Goal: Task Accomplishment & Management: Manage account settings

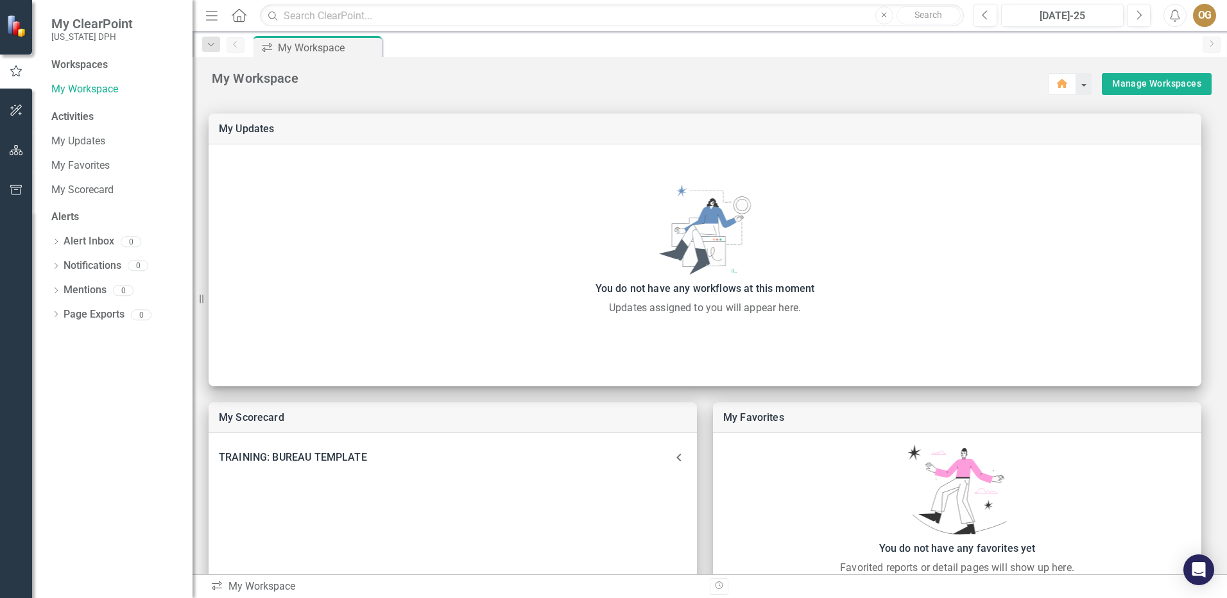
click at [215, 24] on button "Menu" at bounding box center [211, 15] width 17 height 22
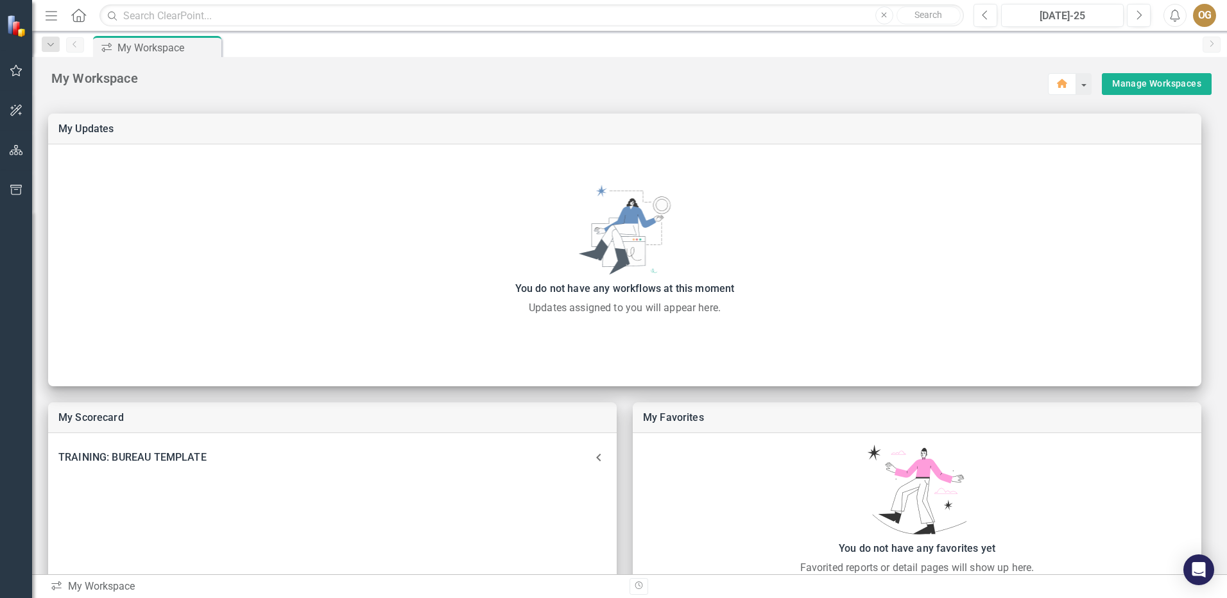
click at [49, 12] on icon "Menu" at bounding box center [51, 14] width 17 height 13
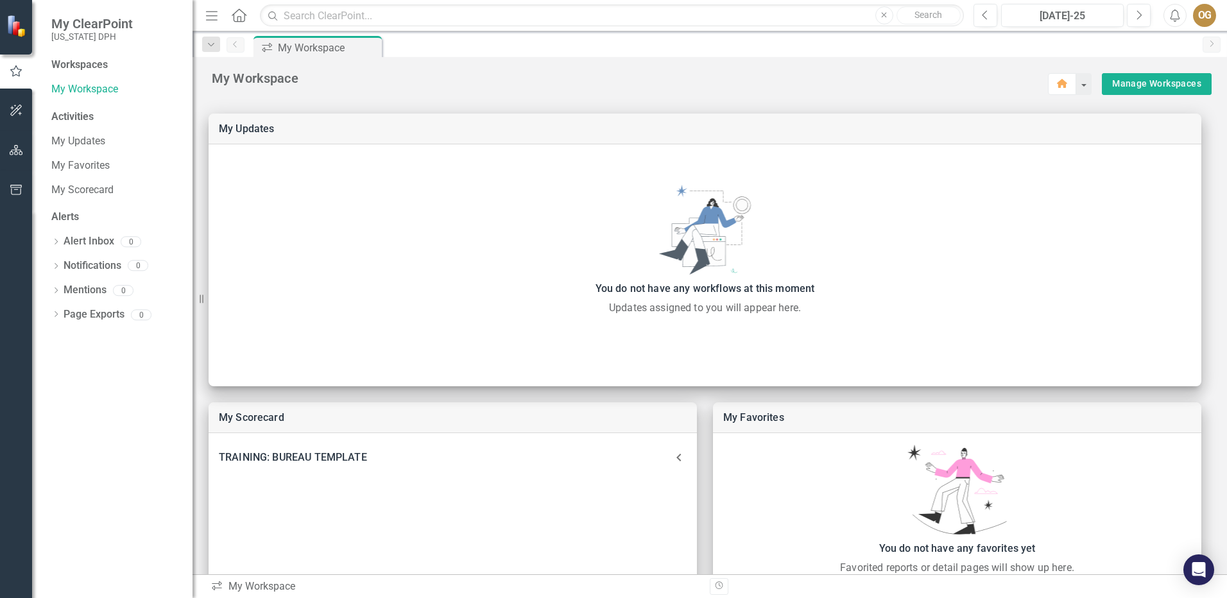
click at [211, 18] on icon "Menu" at bounding box center [211, 14] width 17 height 13
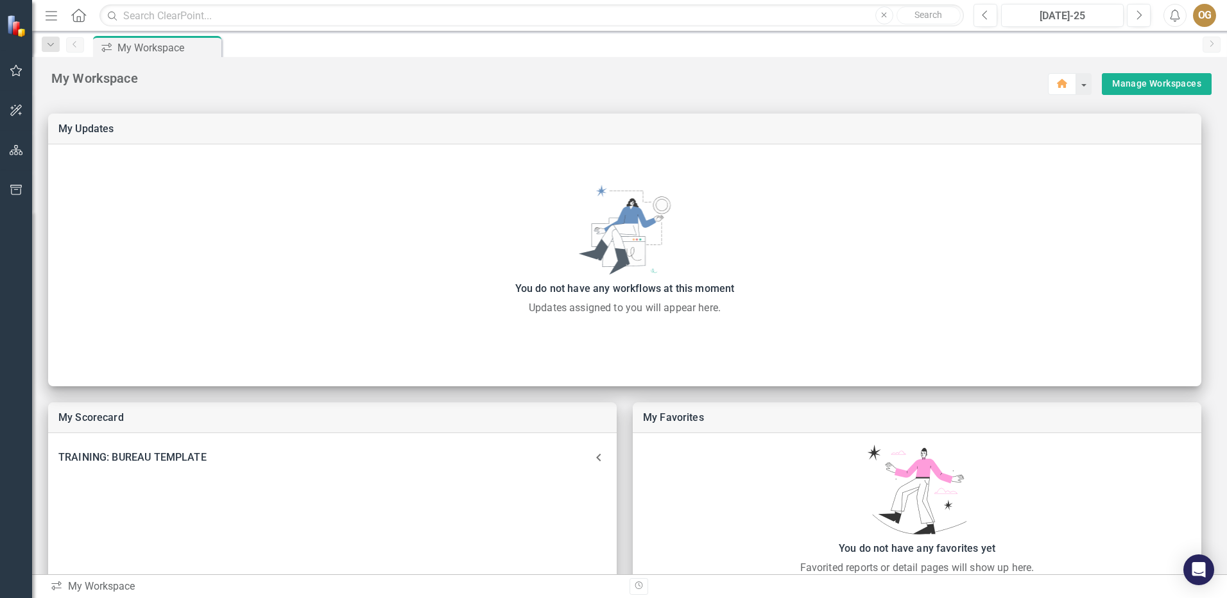
click at [51, 13] on icon "Menu" at bounding box center [51, 14] width 17 height 13
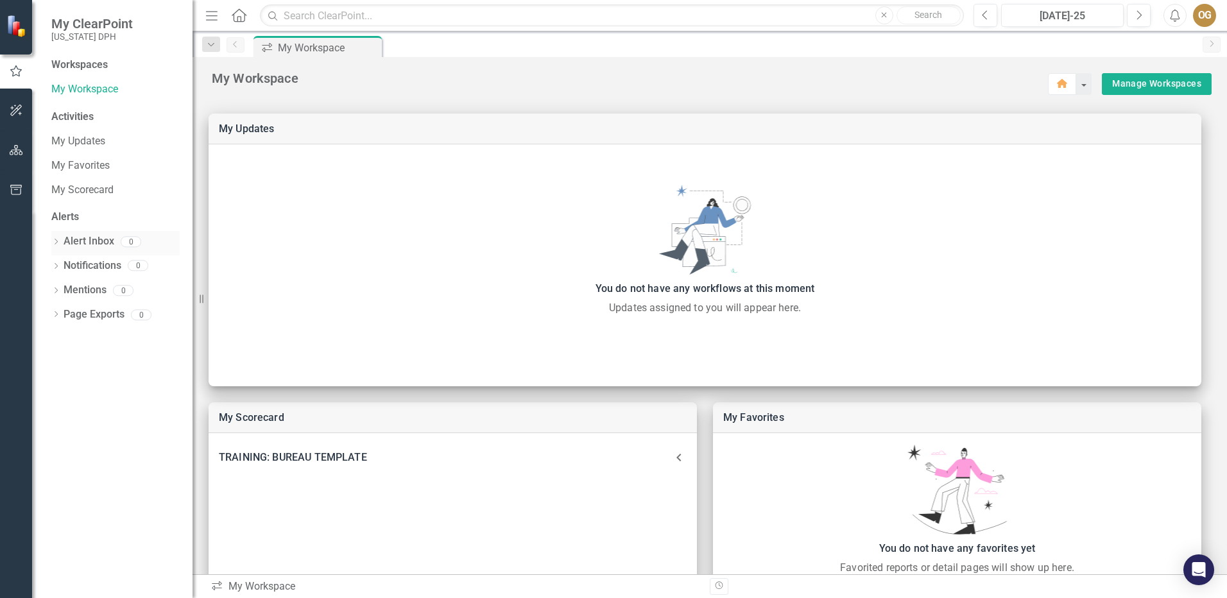
click at [89, 241] on link "Alert Inbox" at bounding box center [89, 241] width 51 height 15
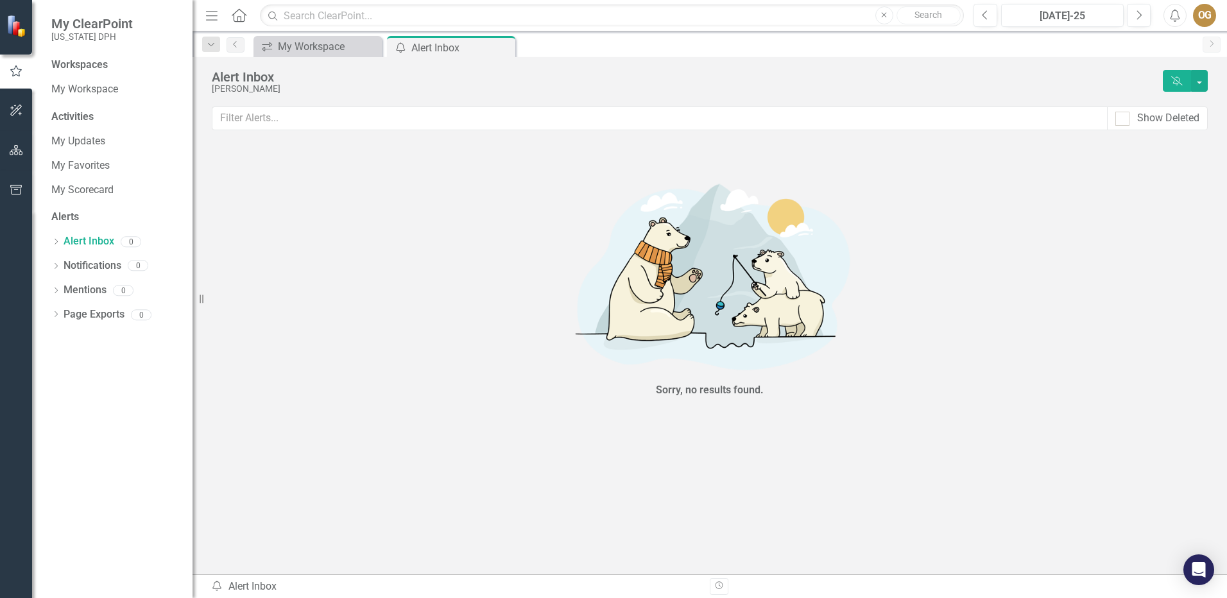
click at [246, 12] on icon "Home" at bounding box center [238, 14] width 17 height 13
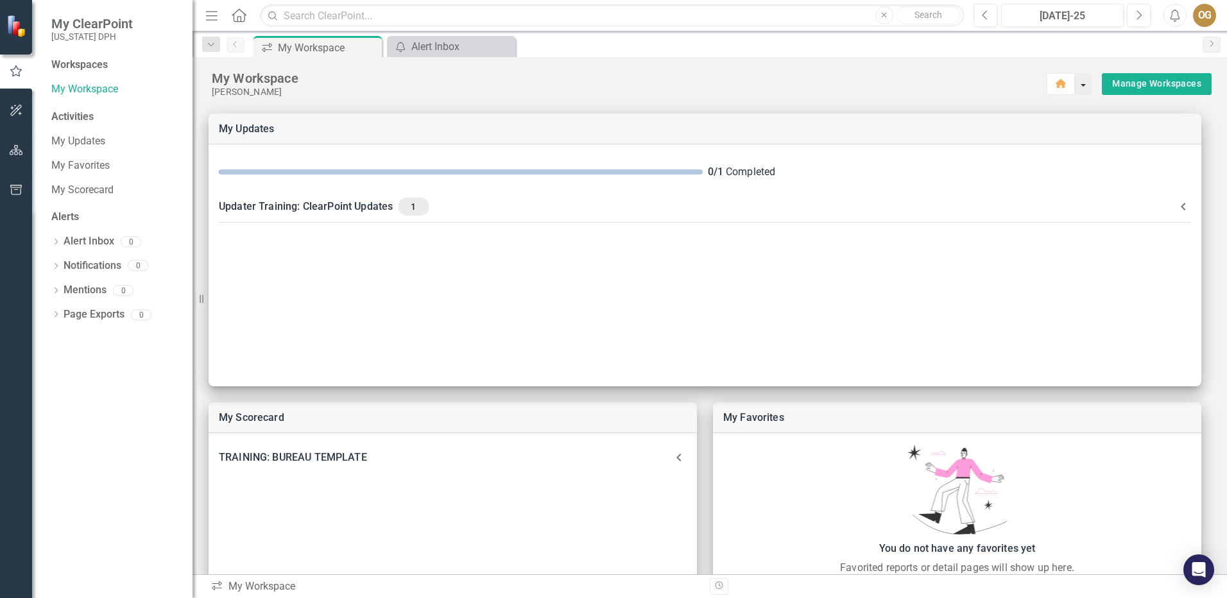
click at [1080, 87] on button "button" at bounding box center [1083, 84] width 17 height 22
click at [1140, 84] on link "Manage Workspaces" at bounding box center [1156, 84] width 89 height 16
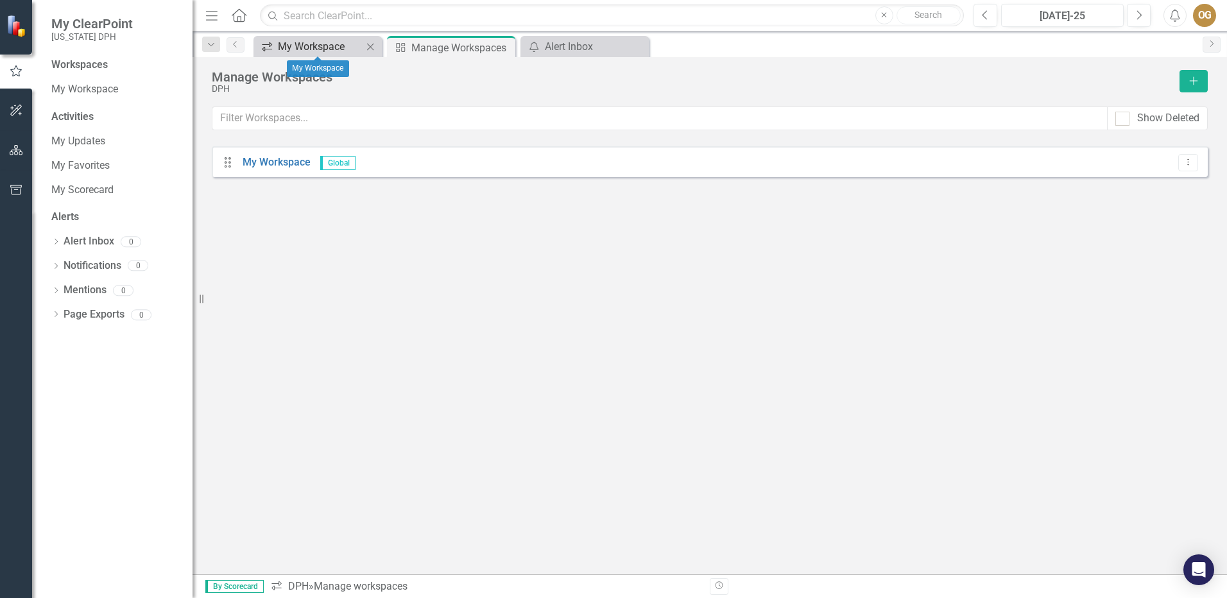
click at [325, 47] on div "My Workspace" at bounding box center [320, 47] width 85 height 16
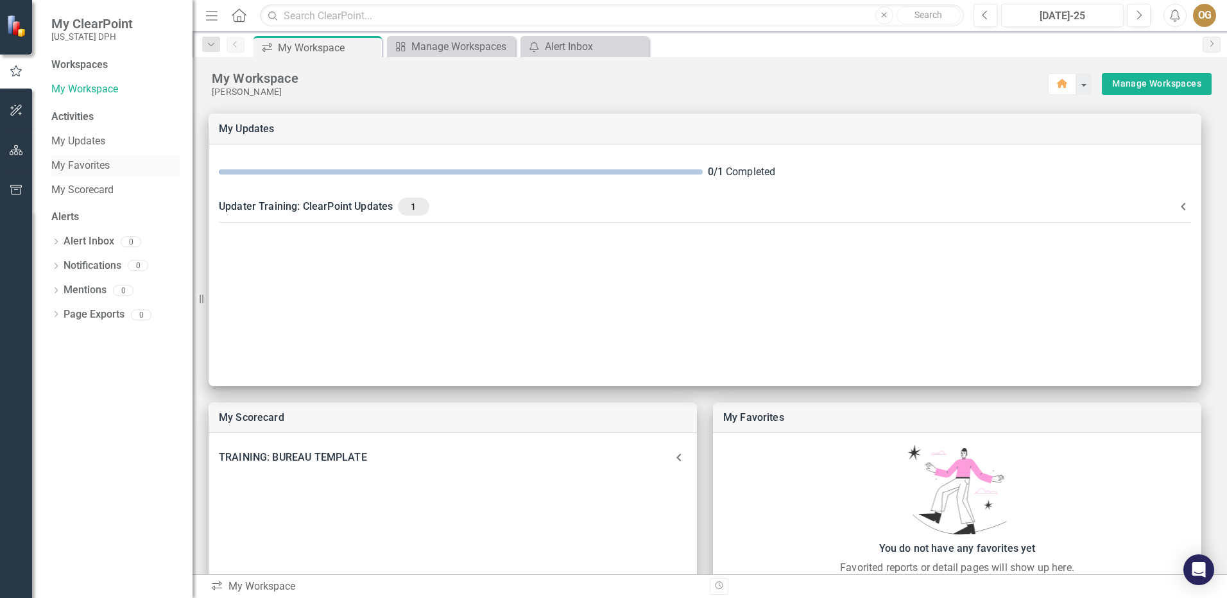
click at [69, 168] on link "My Favorites" at bounding box center [115, 166] width 128 height 15
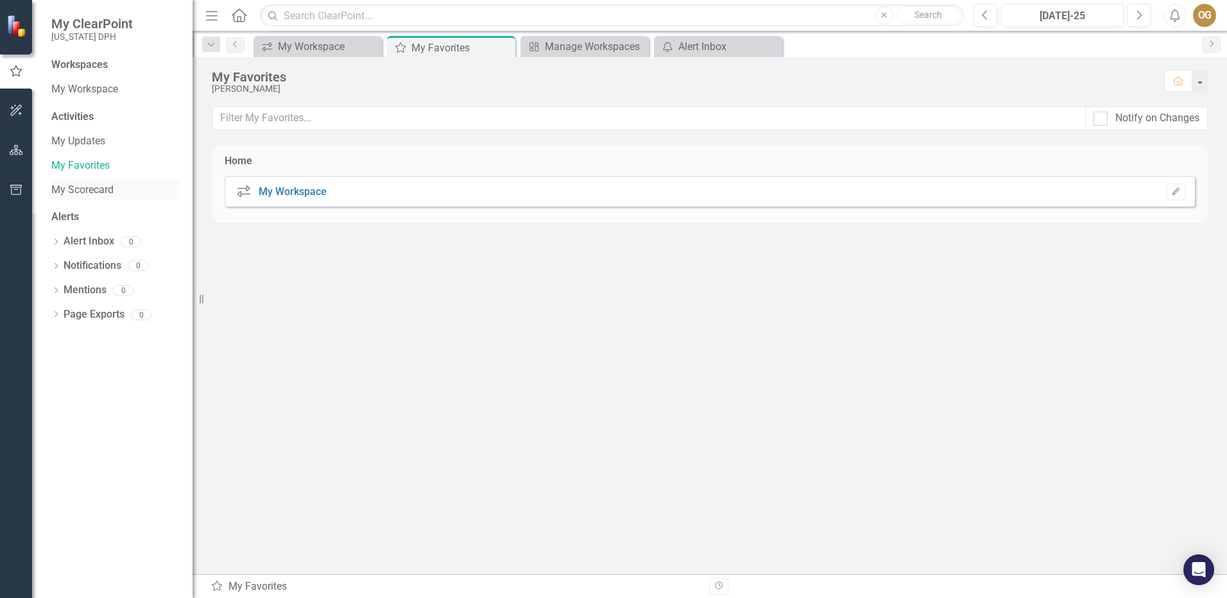
click at [81, 189] on link "My Scorecard" at bounding box center [115, 190] width 128 height 15
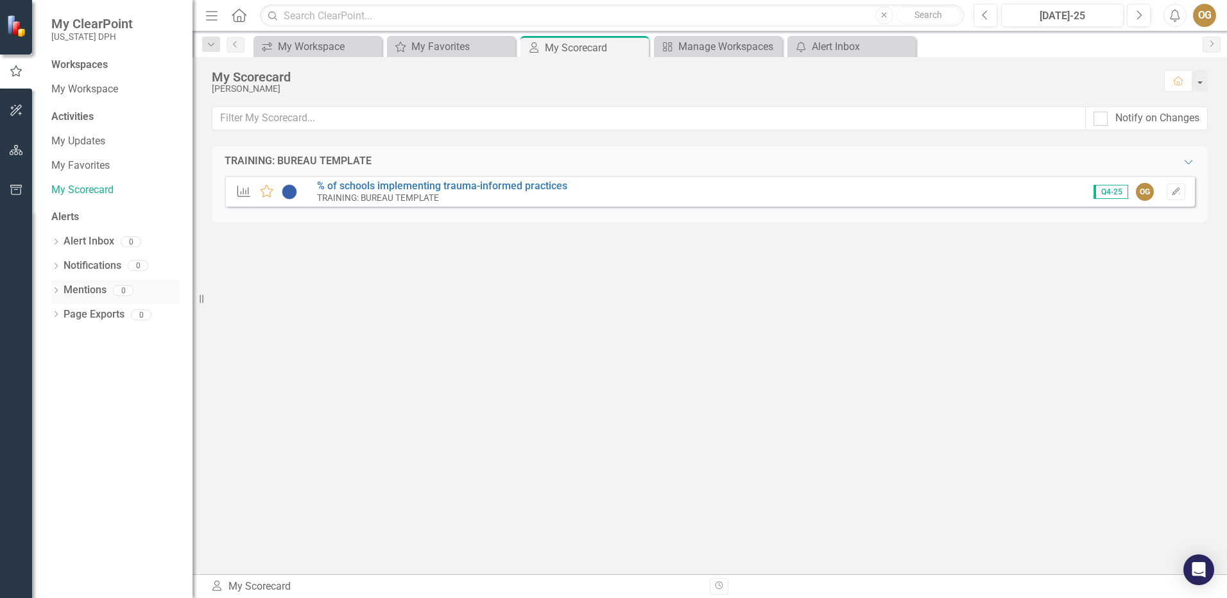
click at [83, 293] on link "Mentions" at bounding box center [85, 290] width 43 height 15
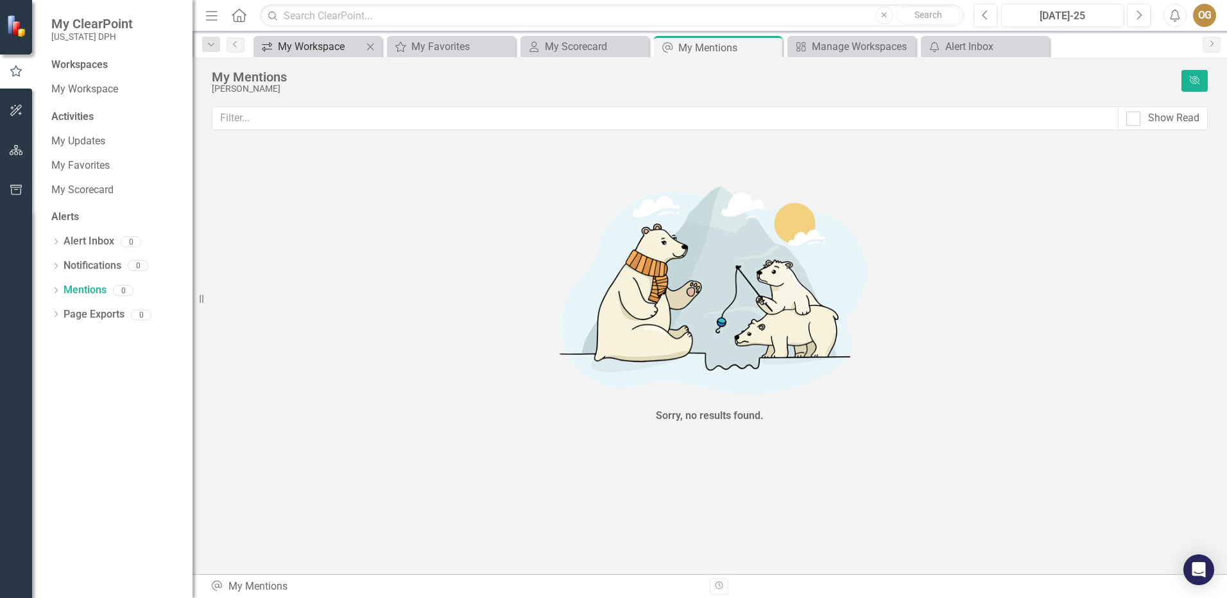
click at [328, 42] on div "My Workspace" at bounding box center [320, 47] width 85 height 16
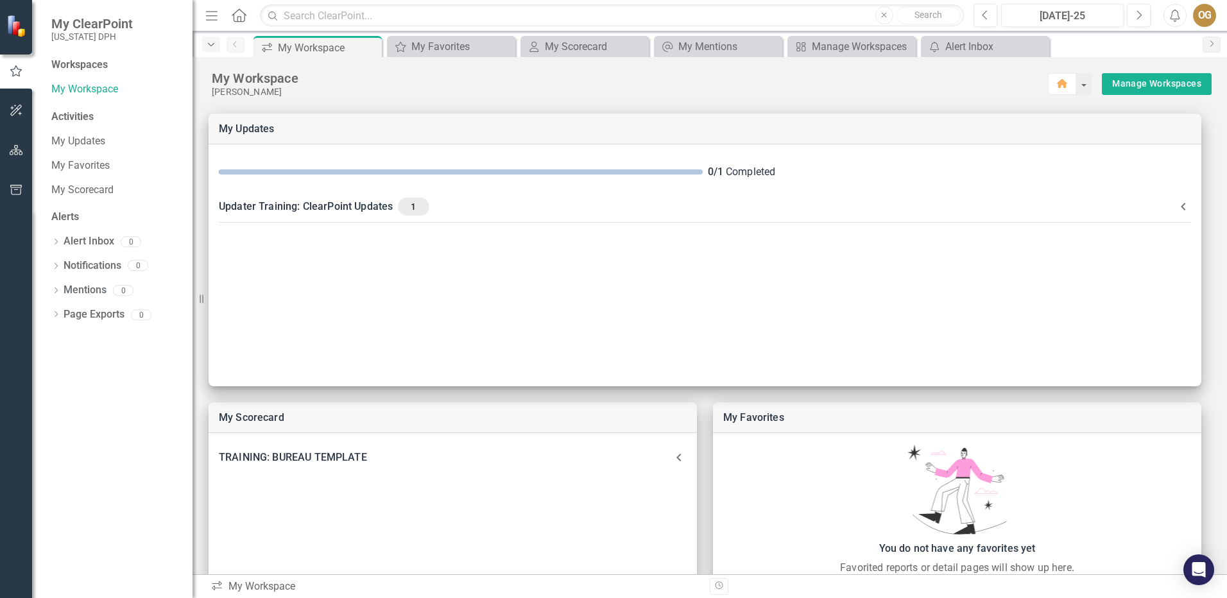
click at [212, 48] on icon "Dropdown" at bounding box center [211, 44] width 12 height 9
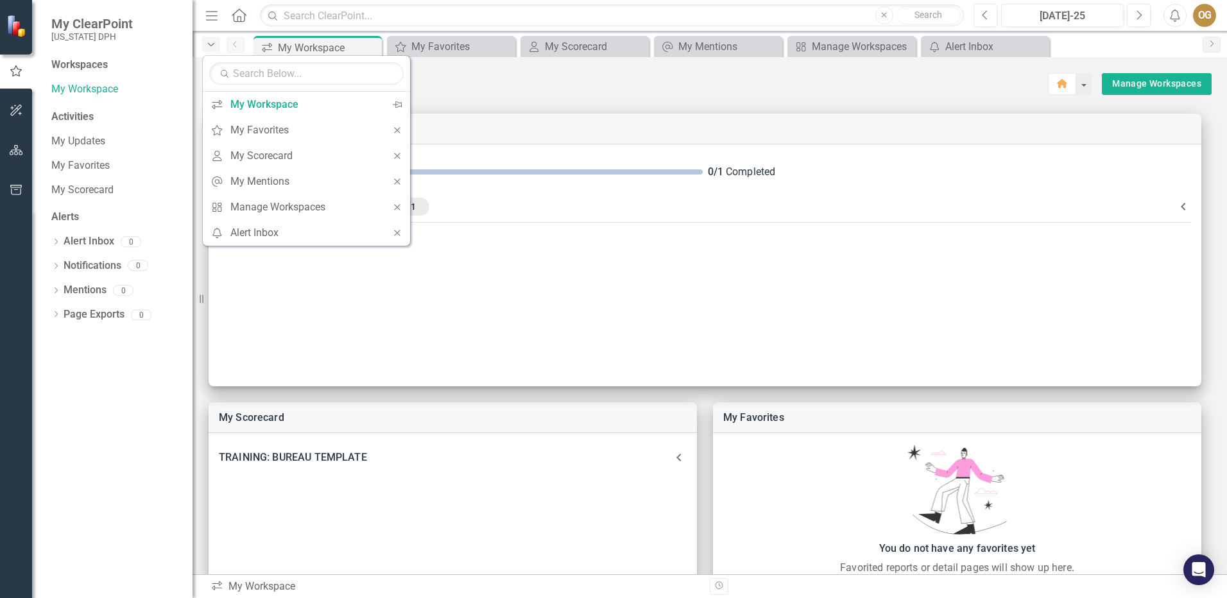
click at [212, 48] on icon "Dropdown" at bounding box center [211, 44] width 12 height 9
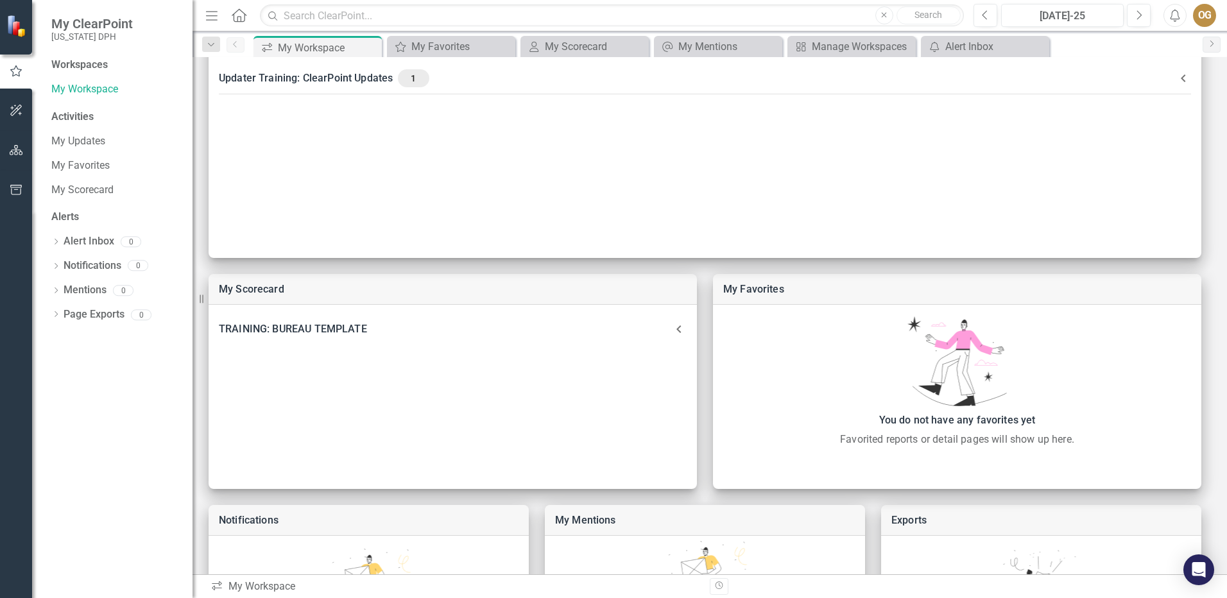
scroll to position [193, 0]
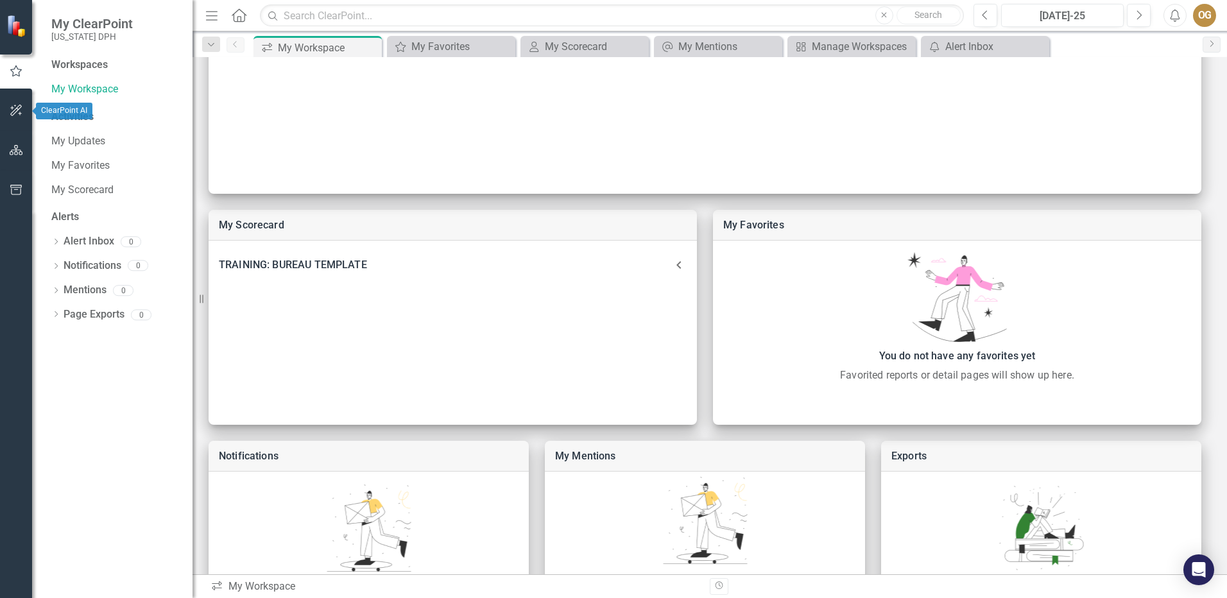
click at [19, 115] on icon "button" at bounding box center [16, 110] width 13 height 10
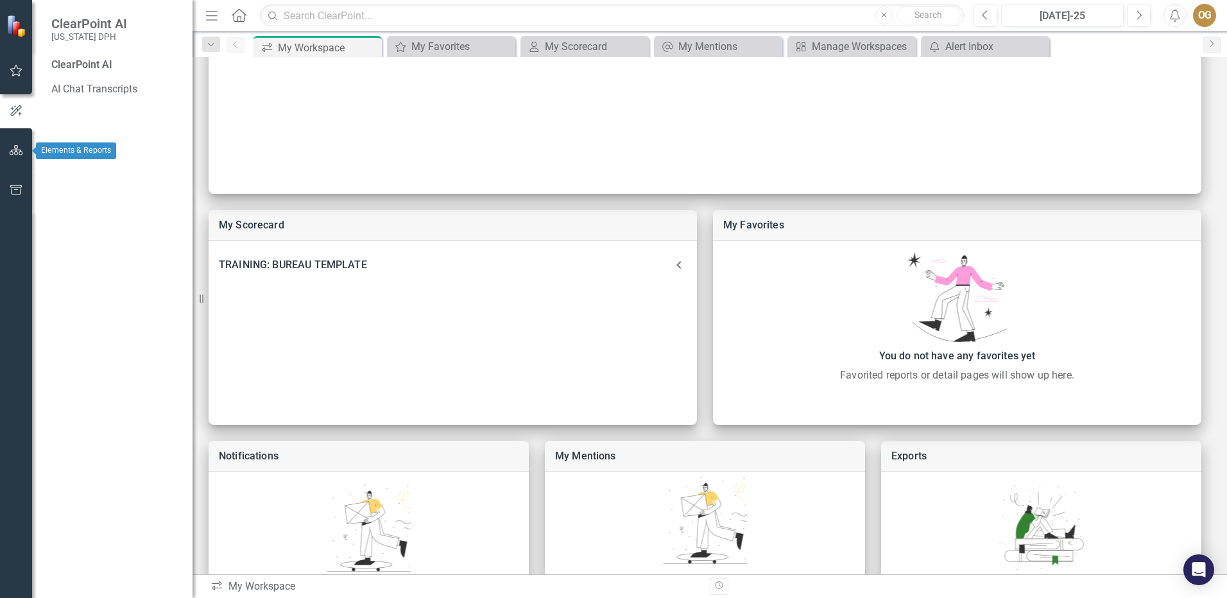
click at [4, 151] on button "button" at bounding box center [16, 150] width 29 height 27
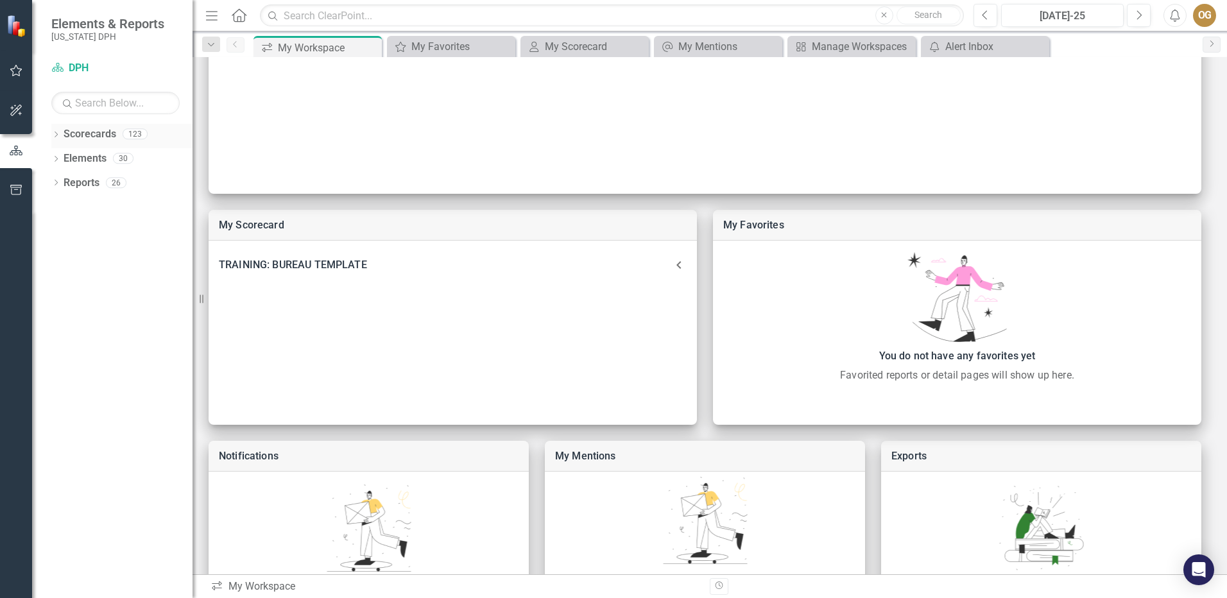
click at [86, 139] on link "Scorecards" at bounding box center [90, 134] width 53 height 15
click at [55, 134] on icon "Dropdown" at bounding box center [55, 135] width 9 height 7
click at [64, 158] on icon "Dropdown" at bounding box center [63, 158] width 10 height 8
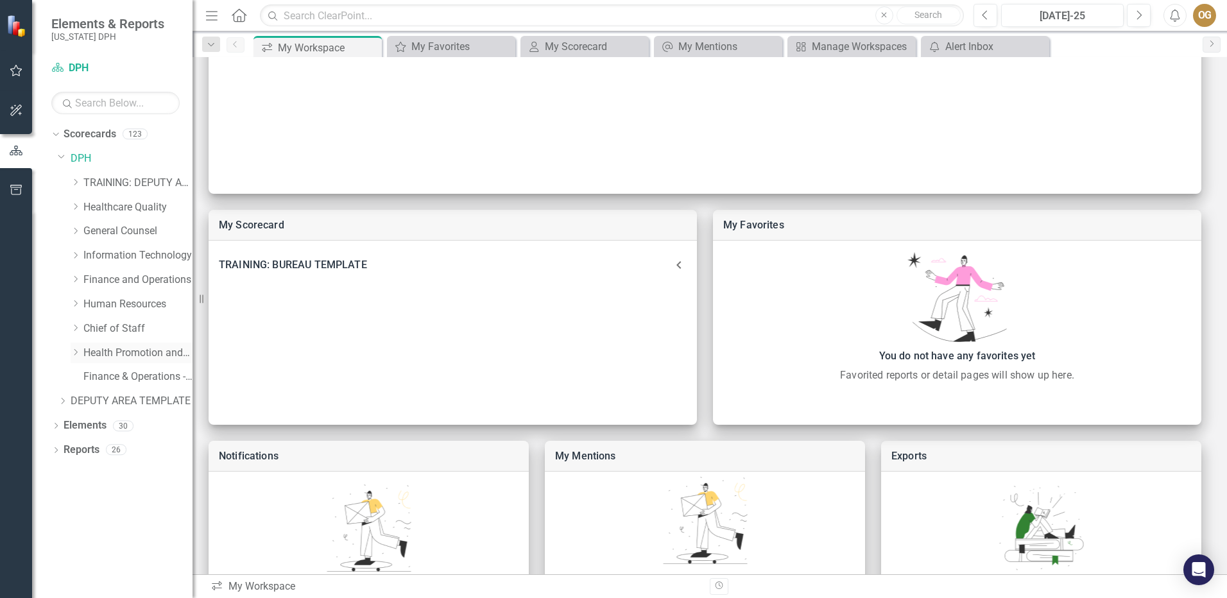
click at [78, 350] on icon "Dropdown" at bounding box center [76, 353] width 10 height 8
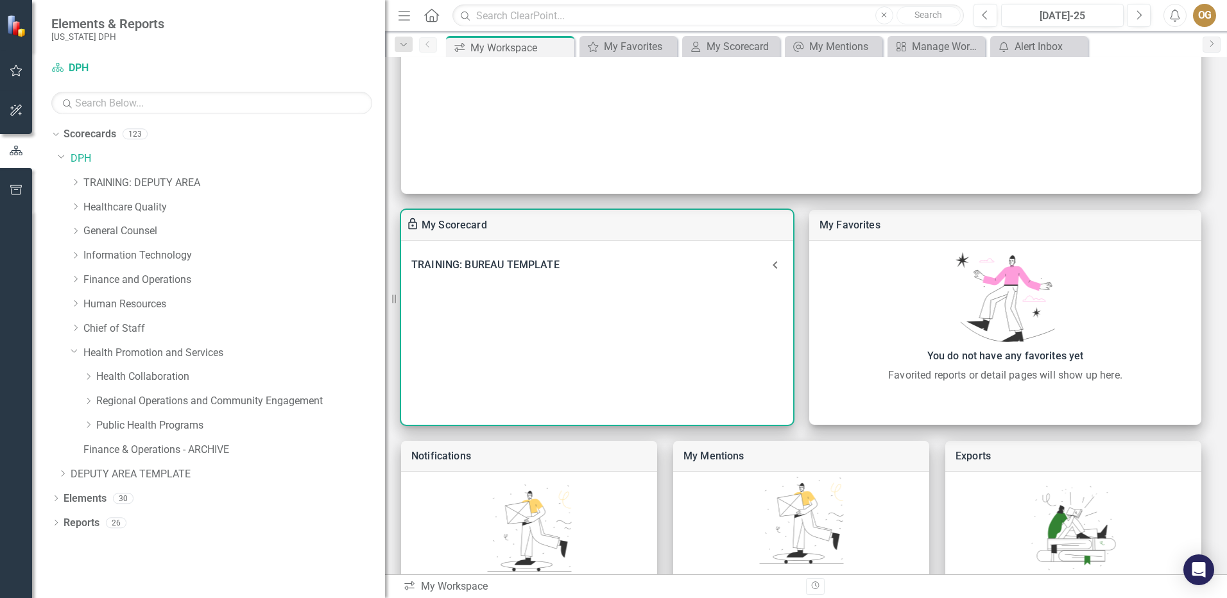
drag, startPoint x: 194, startPoint y: 337, endPoint x: 436, endPoint y: 354, distance: 242.0
click at [436, 354] on div "Elements & Reports [US_STATE] DPH Scorecard DPH Search Dropdown Scorecards 123 …" at bounding box center [613, 299] width 1227 height 598
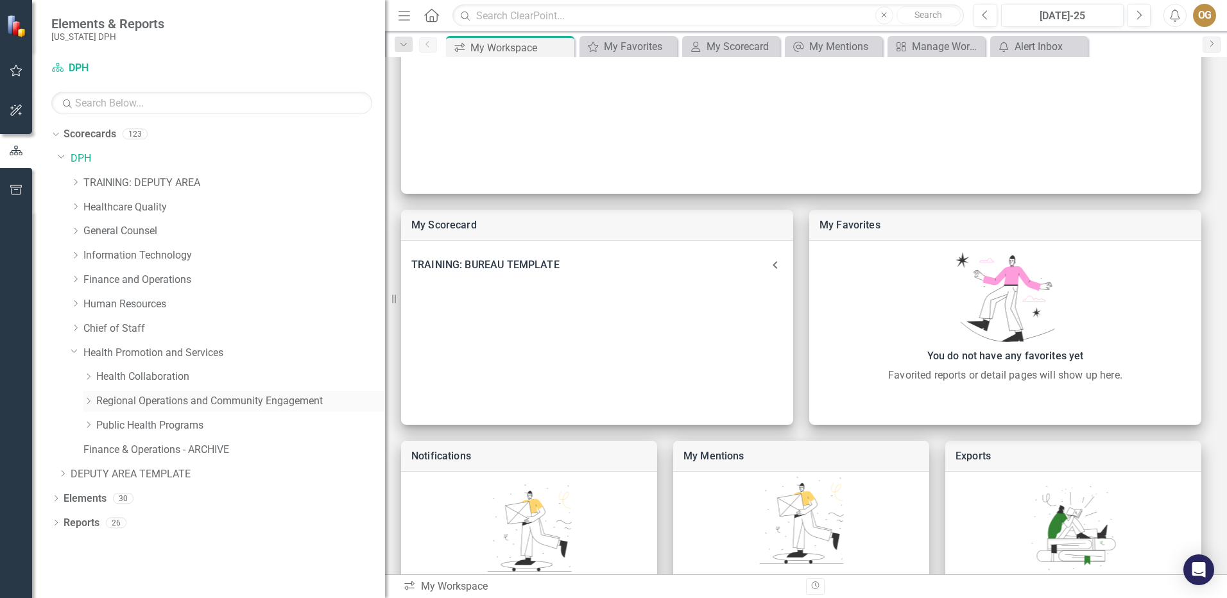
click at [91, 400] on icon "Dropdown" at bounding box center [88, 401] width 10 height 8
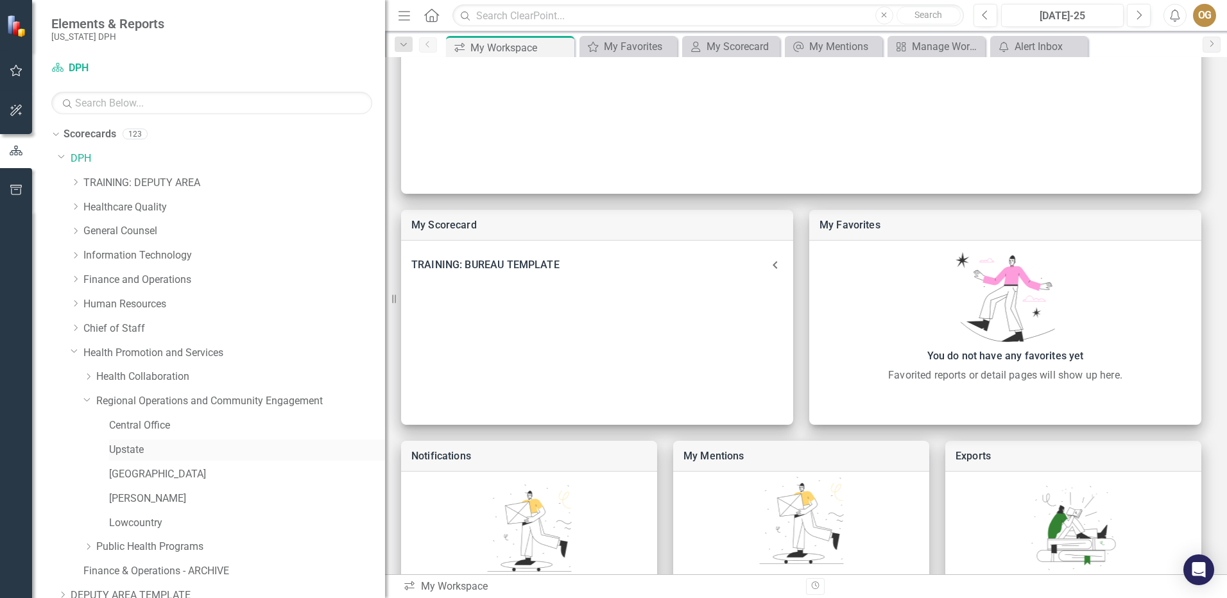
click at [119, 451] on link "Upstate" at bounding box center [247, 450] width 276 height 15
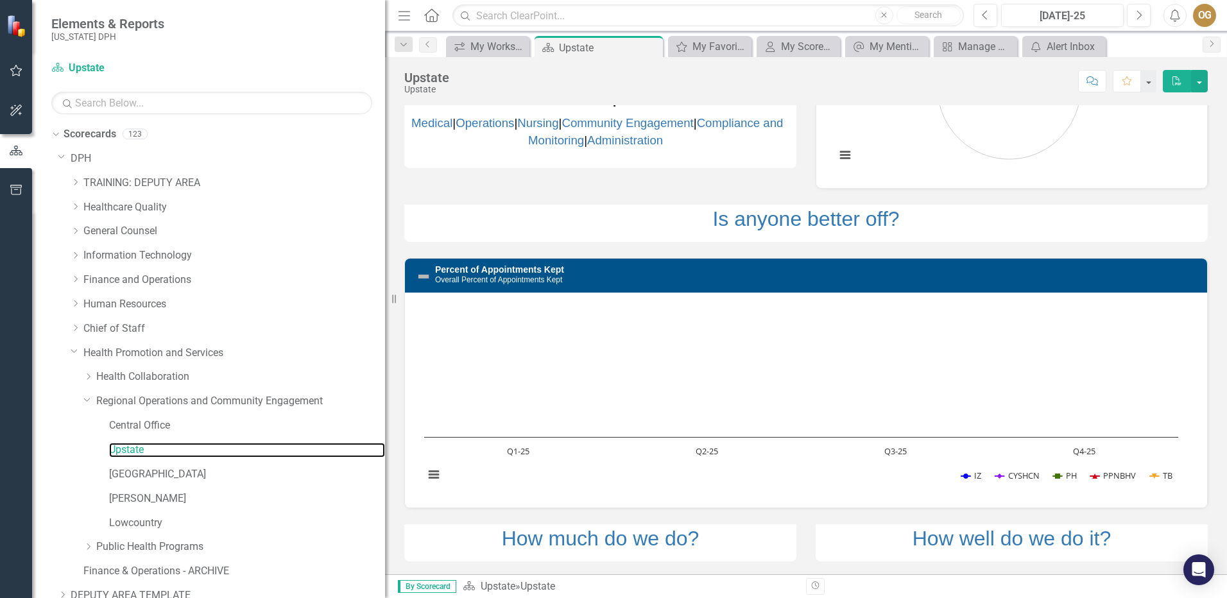
scroll to position [193, 0]
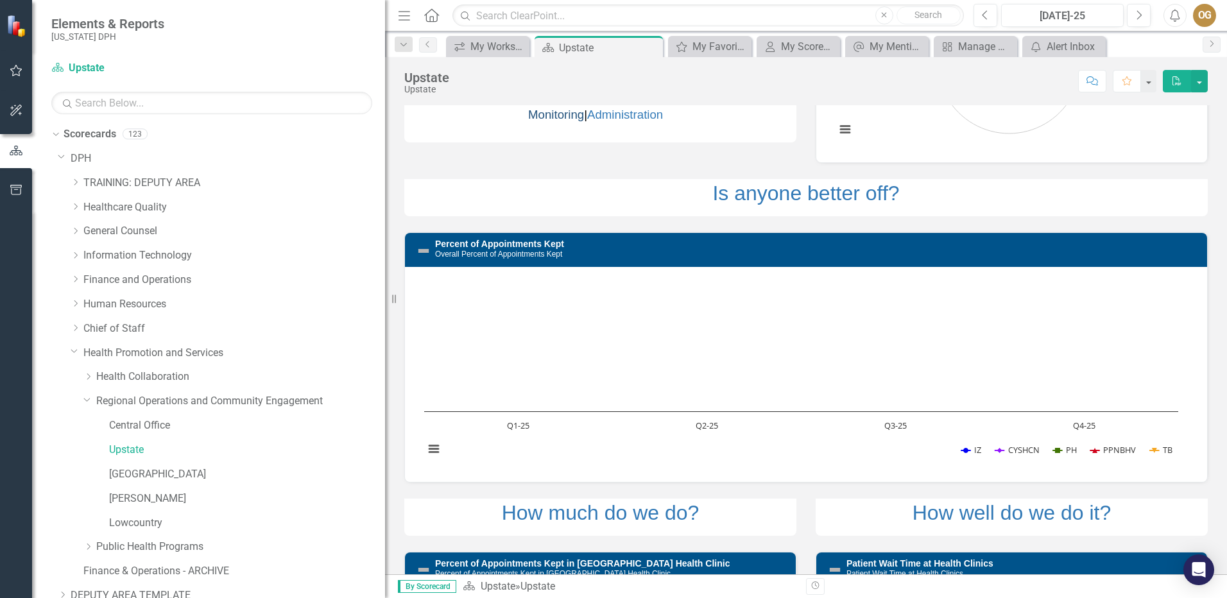
click at [569, 116] on link "Compliance and Monitoring" at bounding box center [655, 106] width 255 height 31
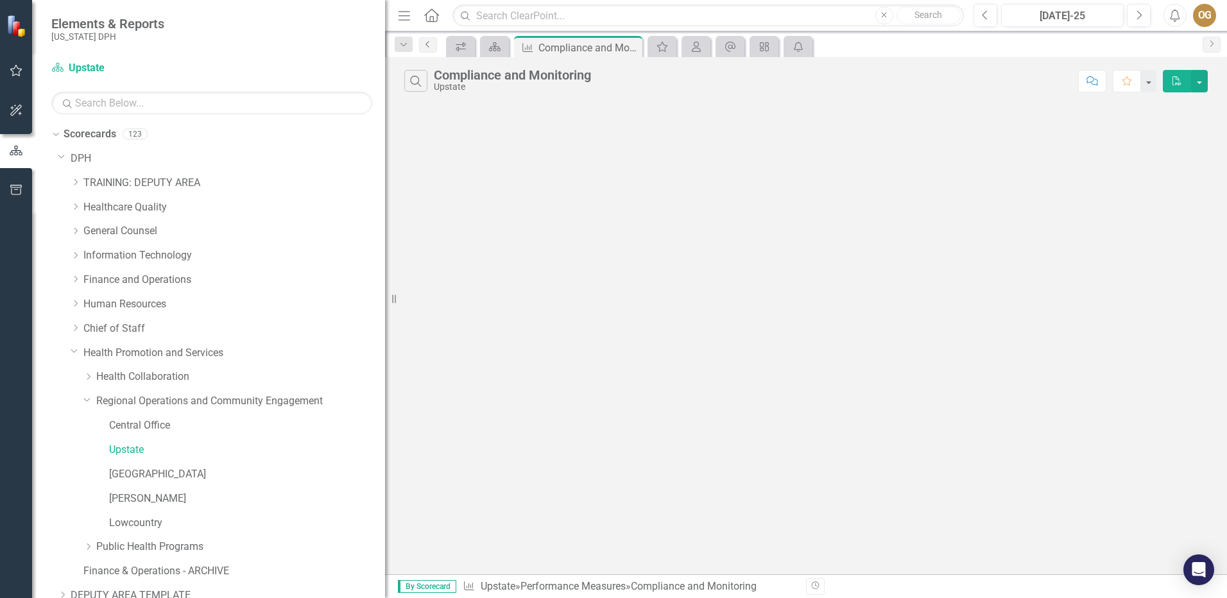
click at [427, 46] on icon "Previous" at bounding box center [428, 44] width 10 height 8
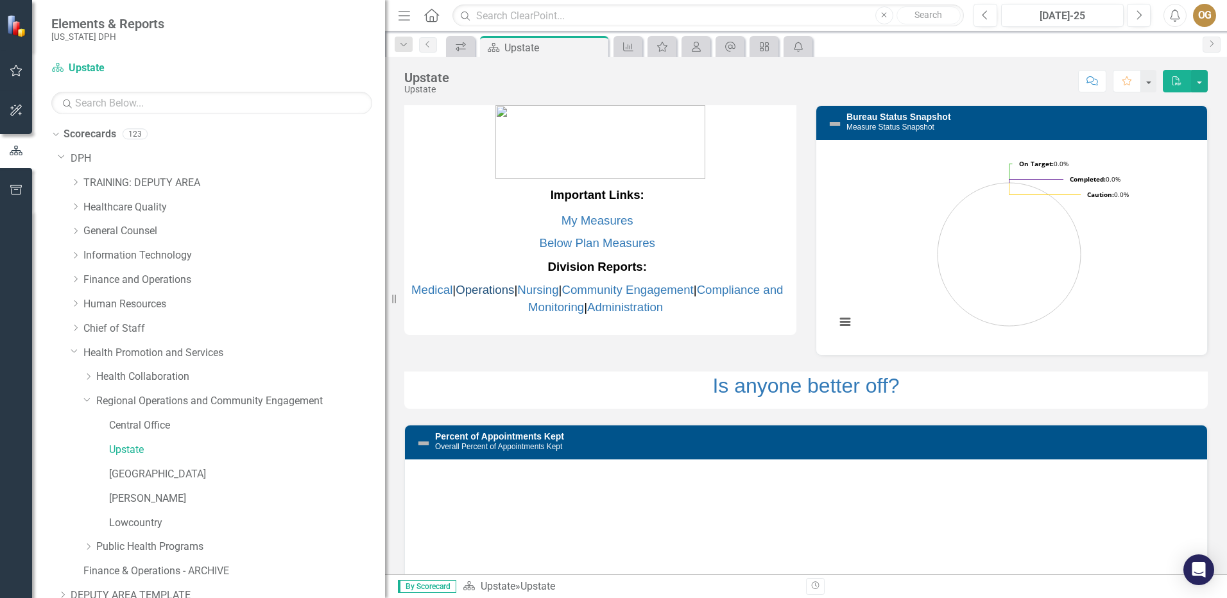
click at [514, 291] on link "Operations" at bounding box center [485, 289] width 58 height 13
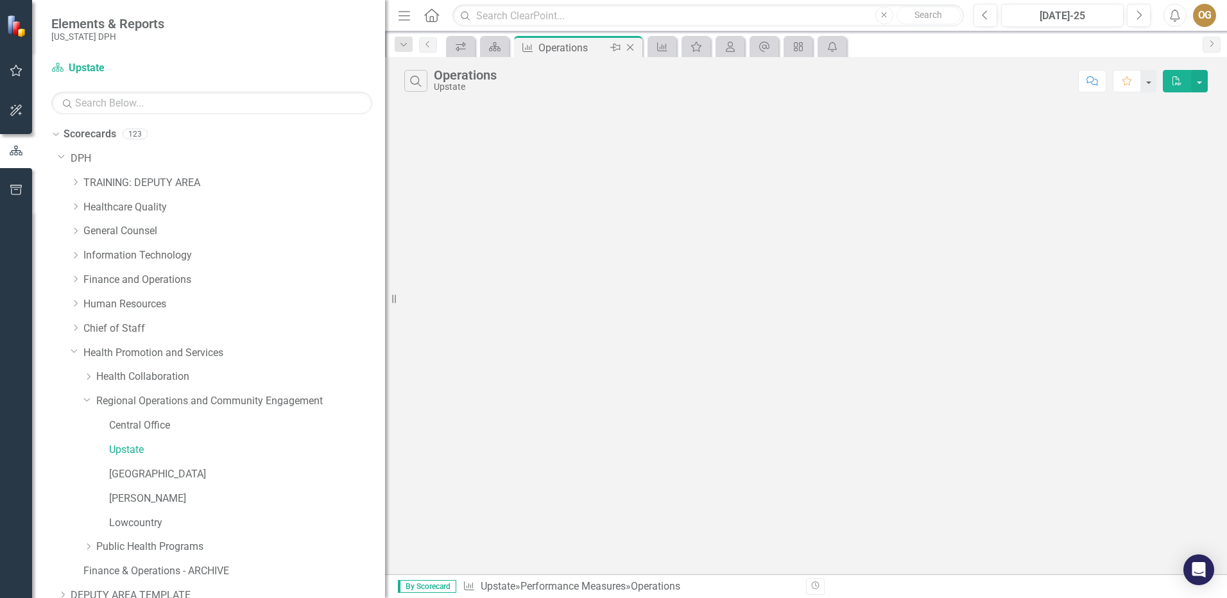
click at [631, 48] on icon at bounding box center [630, 47] width 7 height 7
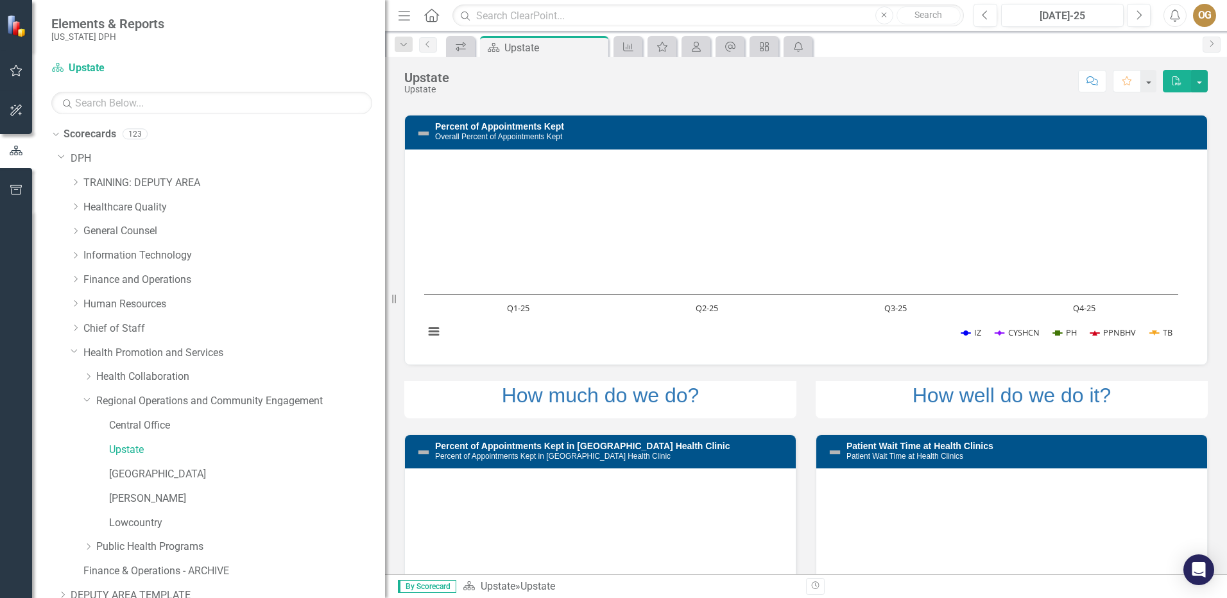
scroll to position [321, 0]
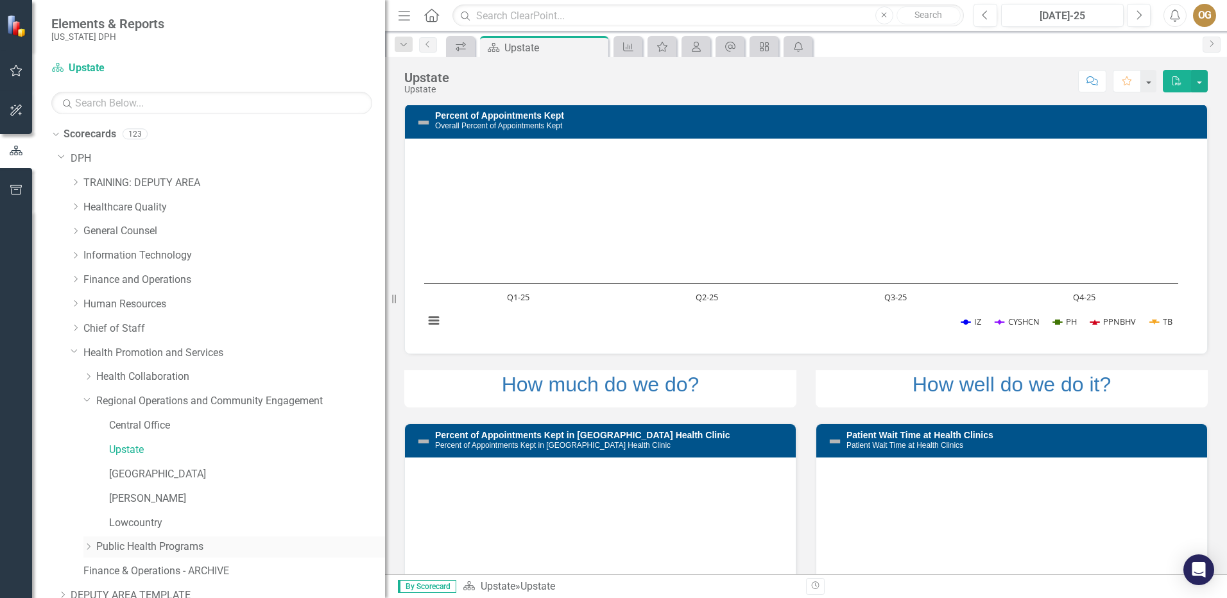
click at [92, 546] on icon "Dropdown" at bounding box center [88, 547] width 10 height 8
click at [86, 398] on icon "Dropdown" at bounding box center [87, 400] width 8 height 10
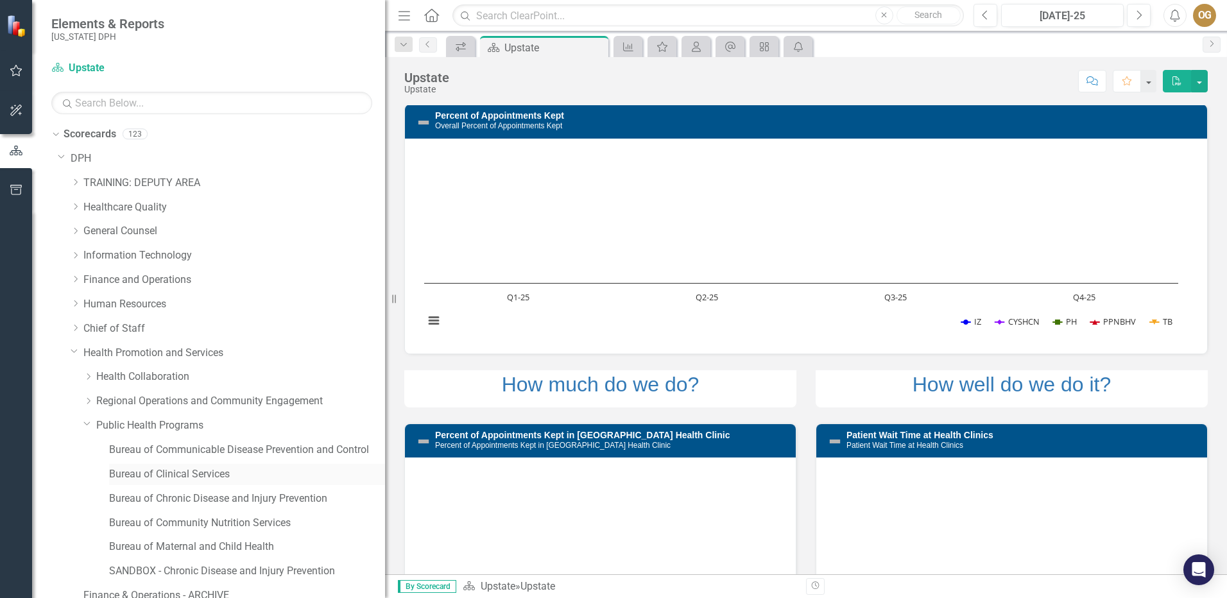
scroll to position [64, 0]
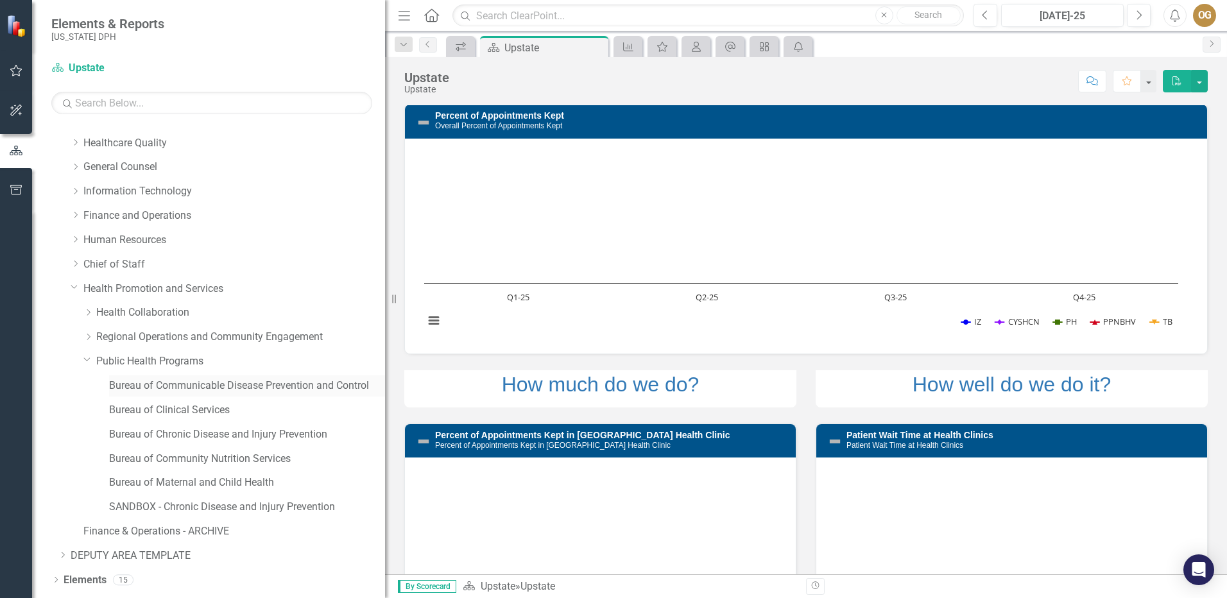
click at [253, 390] on link "Bureau of Communicable Disease Prevention and Control" at bounding box center [247, 386] width 276 height 15
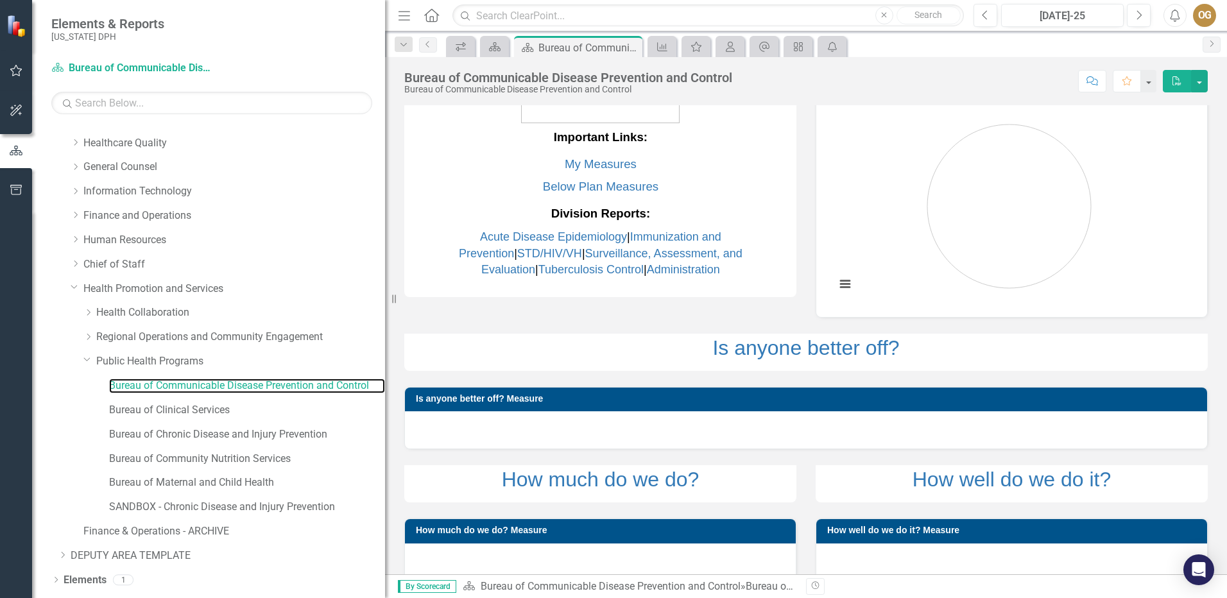
scroll to position [58, 0]
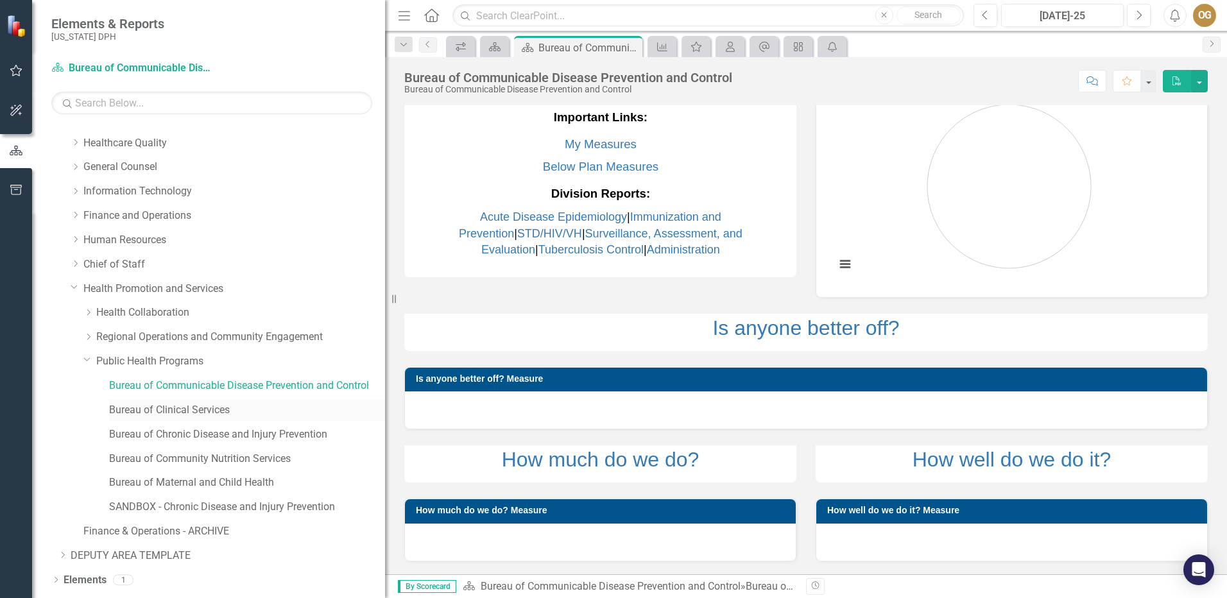
click at [196, 406] on link "Bureau of Clinical Services" at bounding box center [247, 410] width 276 height 15
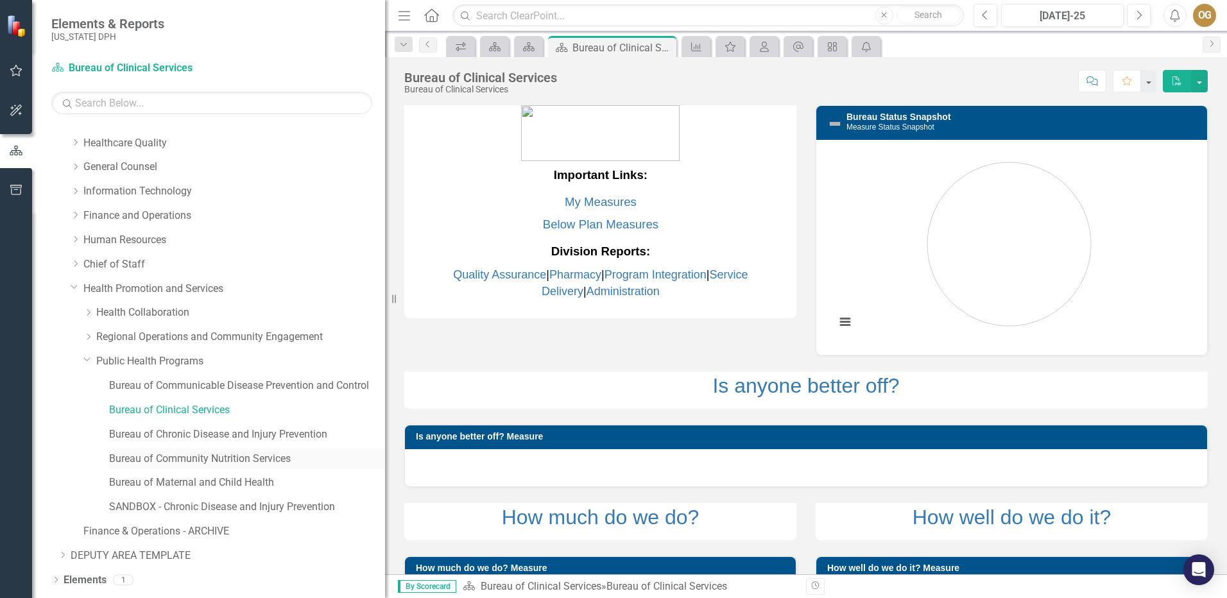
click at [228, 454] on link "Bureau of Community Nutrition Services" at bounding box center [247, 459] width 276 height 15
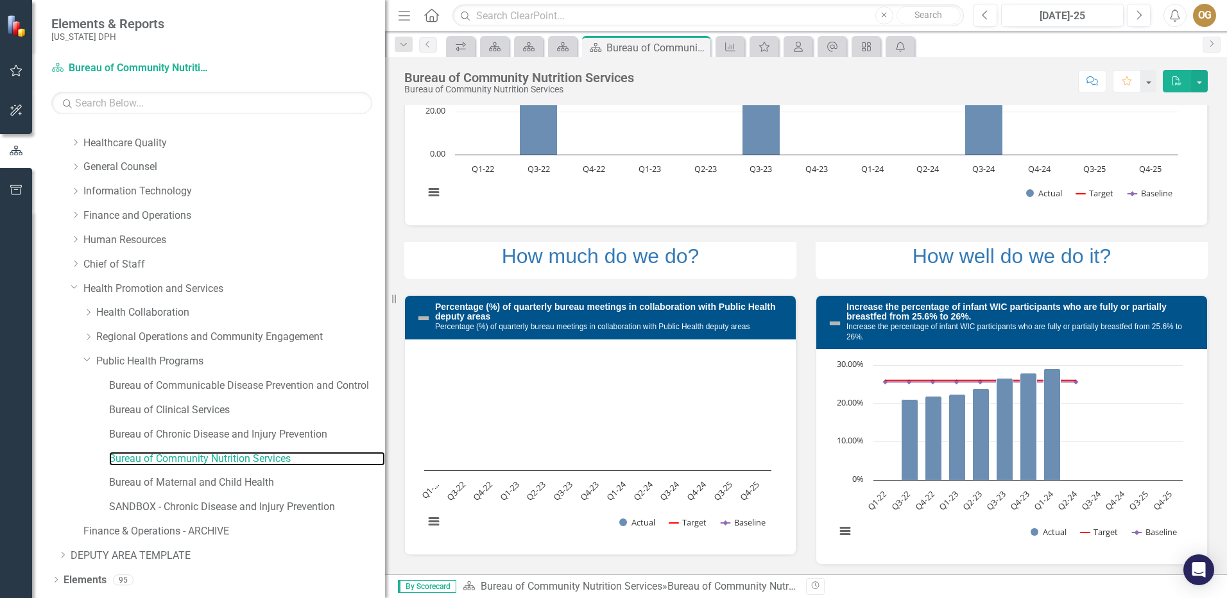
scroll to position [453, 0]
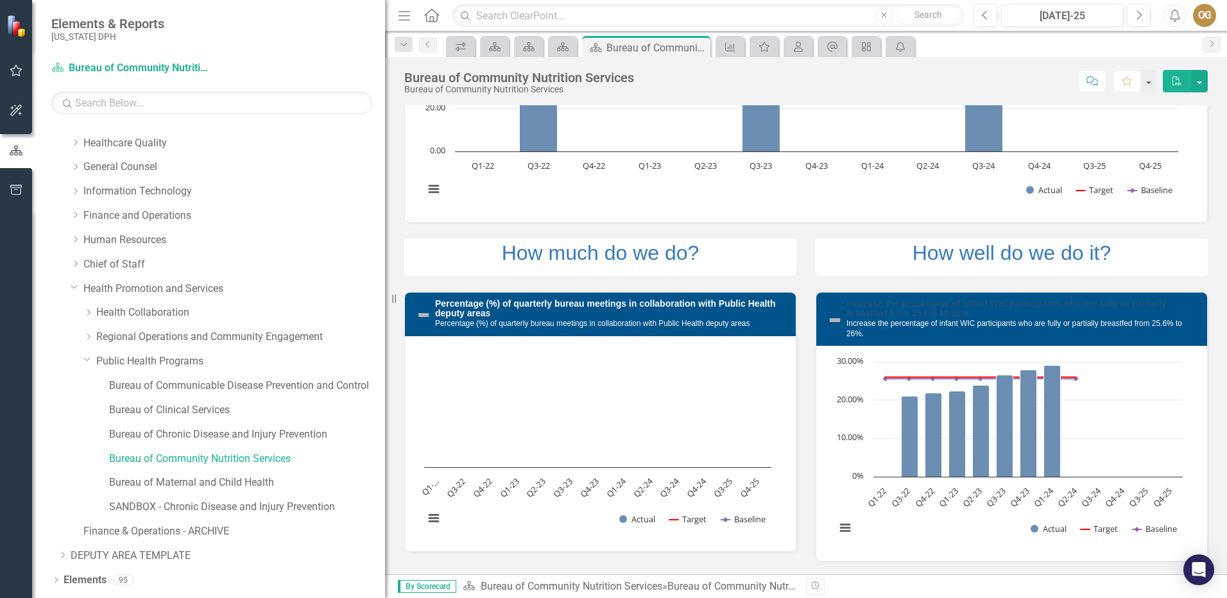
click at [926, 309] on link "Increase the percentage of infant WIC participants who are fully or partially b…" at bounding box center [1007, 308] width 320 height 20
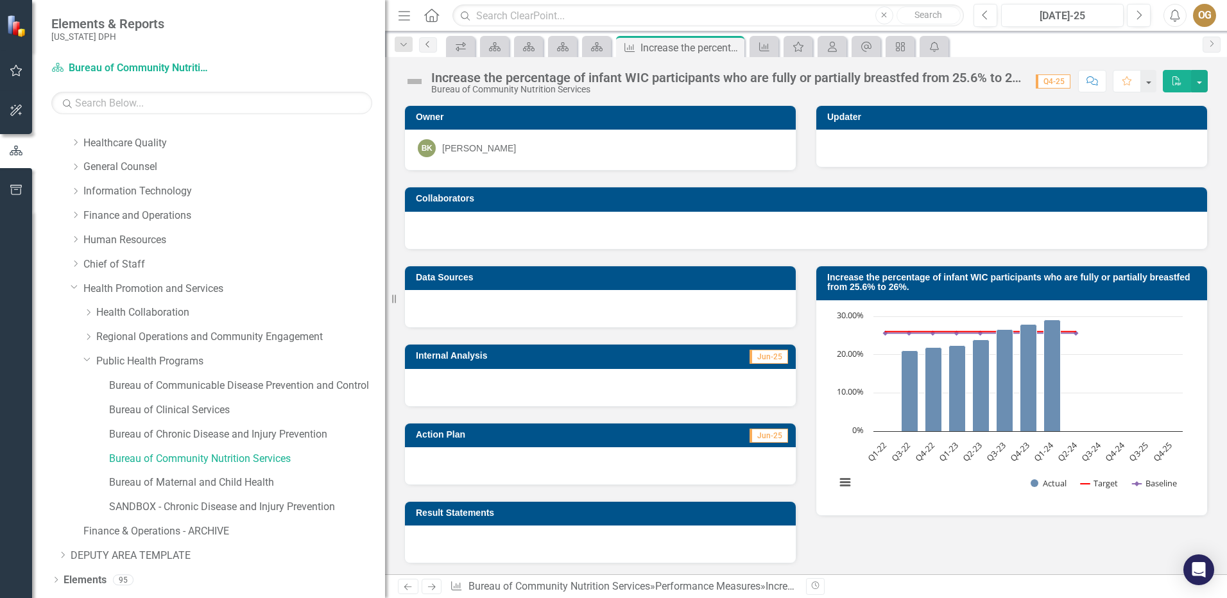
click at [426, 51] on link "Previous" at bounding box center [428, 44] width 18 height 15
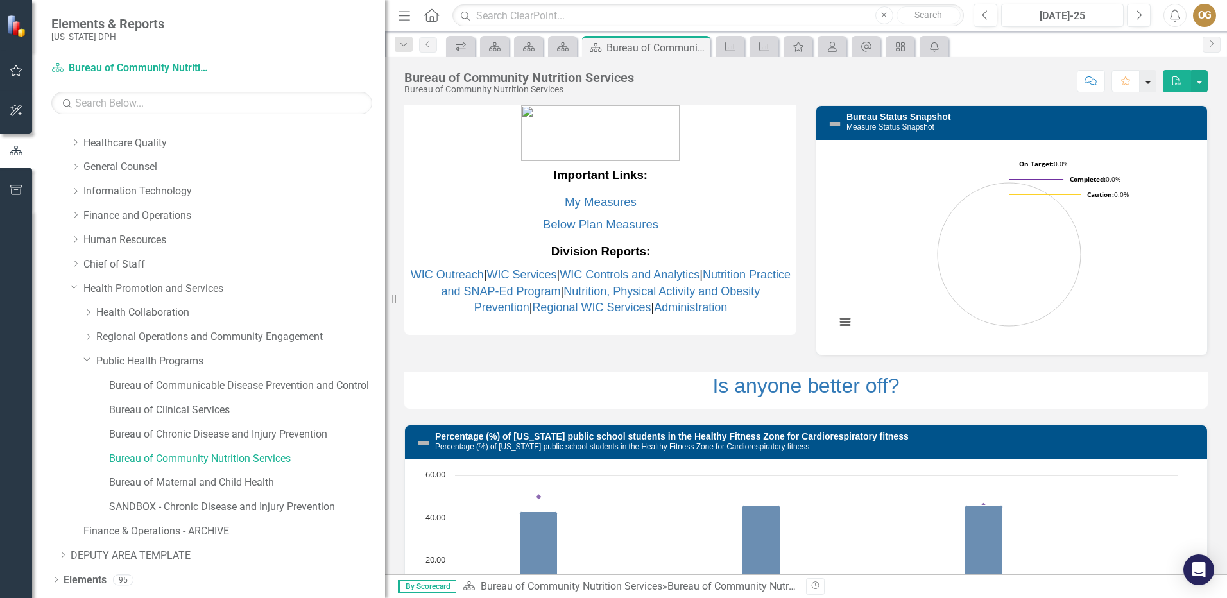
click at [1146, 80] on button "button" at bounding box center [1148, 81] width 17 height 22
click at [1148, 78] on button "button" at bounding box center [1148, 81] width 17 height 22
click at [1090, 83] on icon "Comment" at bounding box center [1093, 80] width 12 height 9
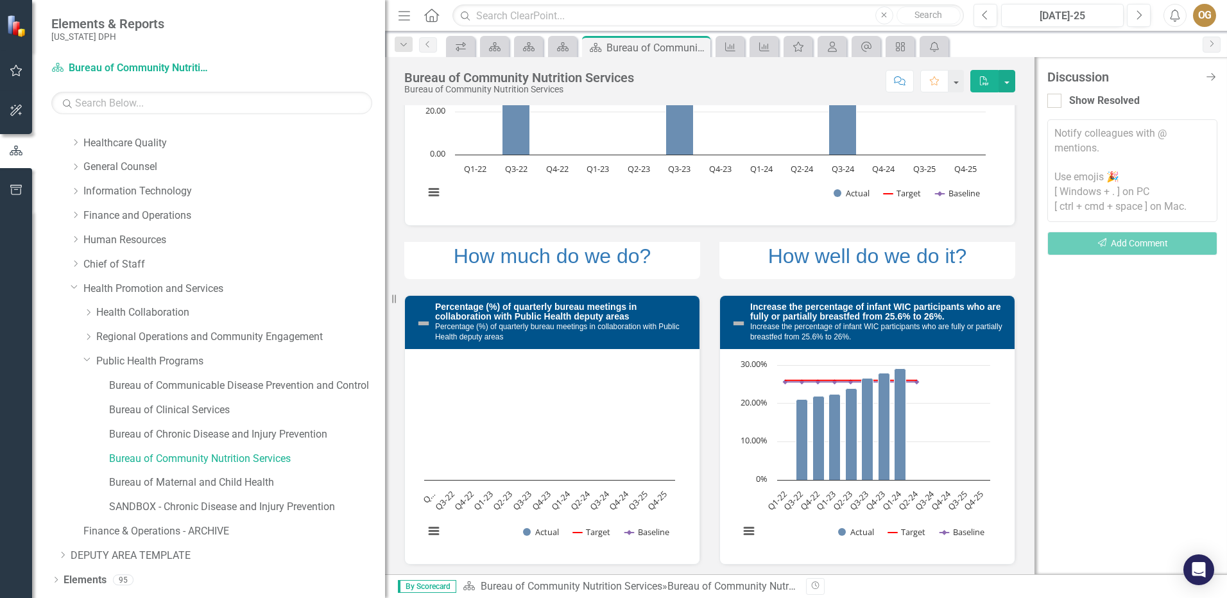
scroll to position [453, 0]
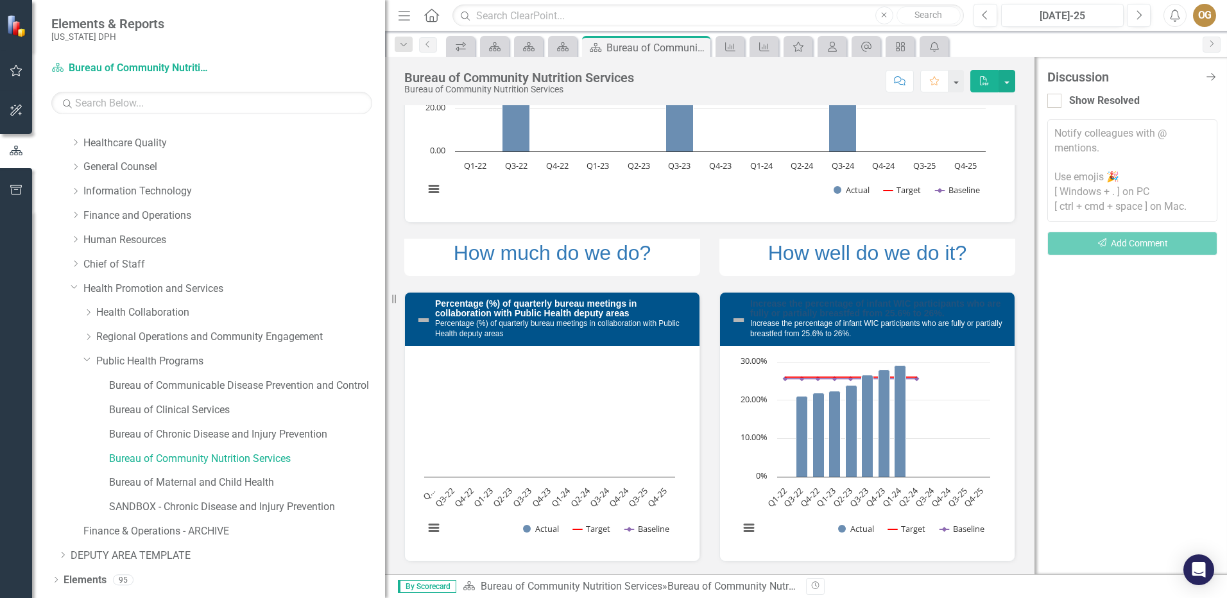
click at [827, 315] on link "Increase the percentage of infant WIC participants who are fully or partially b…" at bounding box center [875, 308] width 251 height 20
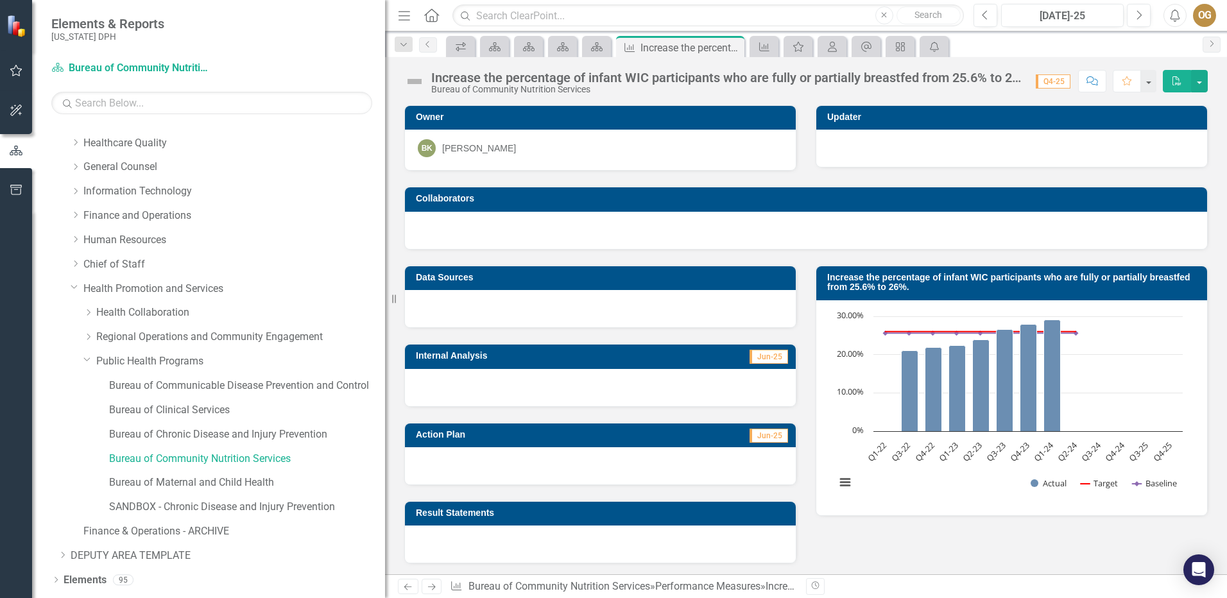
click at [435, 13] on icon "Home" at bounding box center [431, 14] width 17 height 13
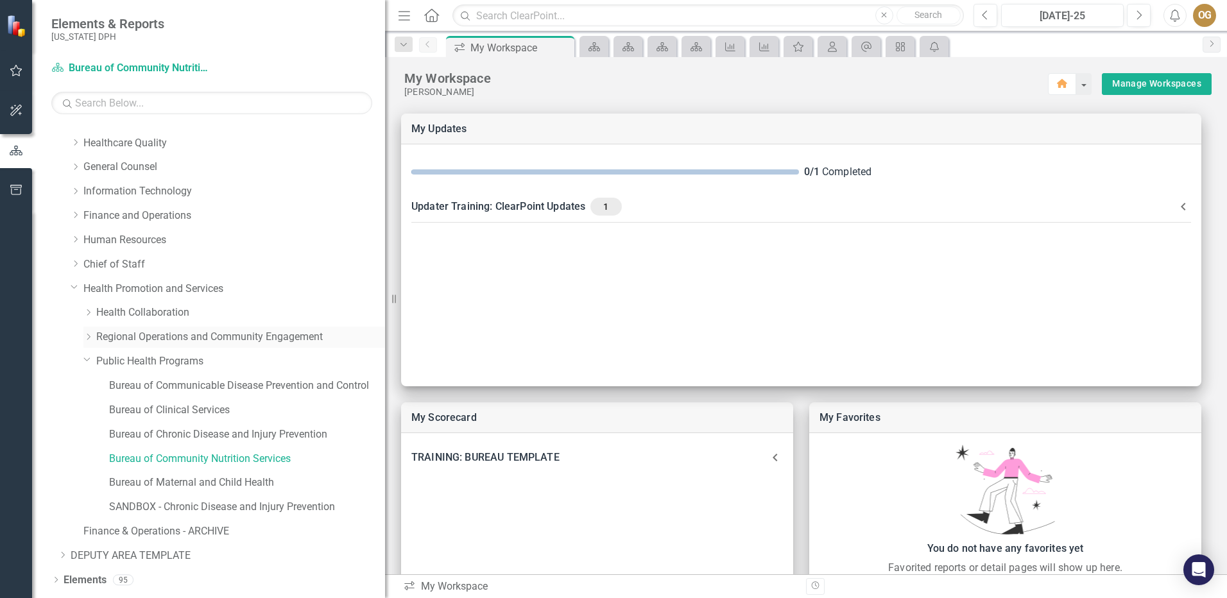
click at [246, 337] on link "Regional Operations and Community Engagement" at bounding box center [240, 337] width 289 height 15
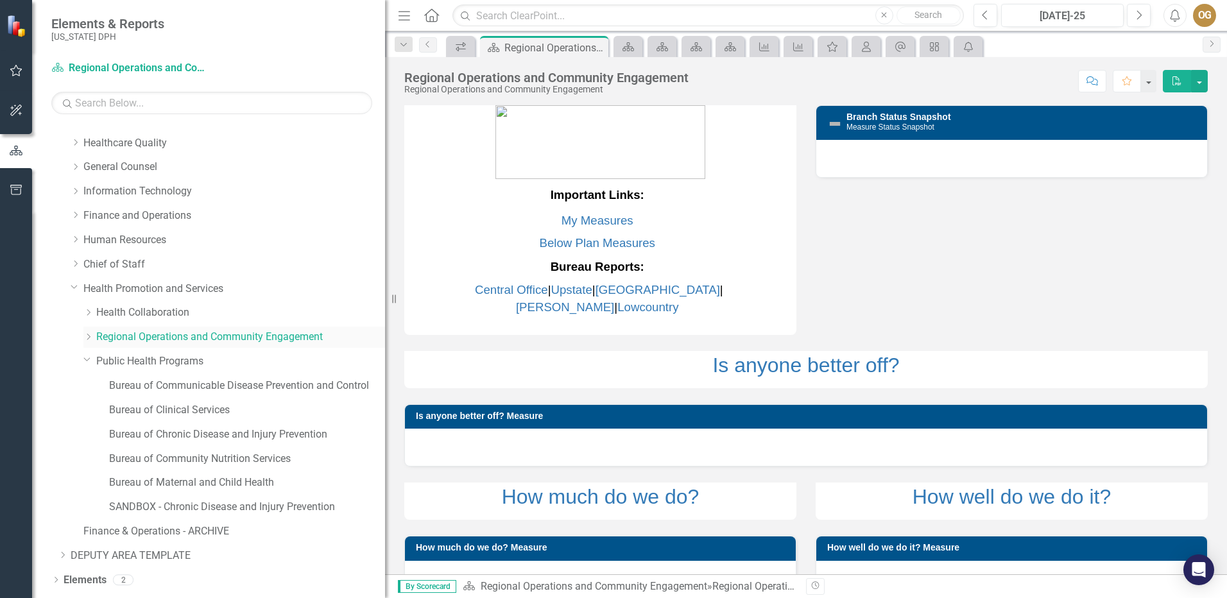
click at [89, 336] on icon "Dropdown" at bounding box center [88, 337] width 10 height 8
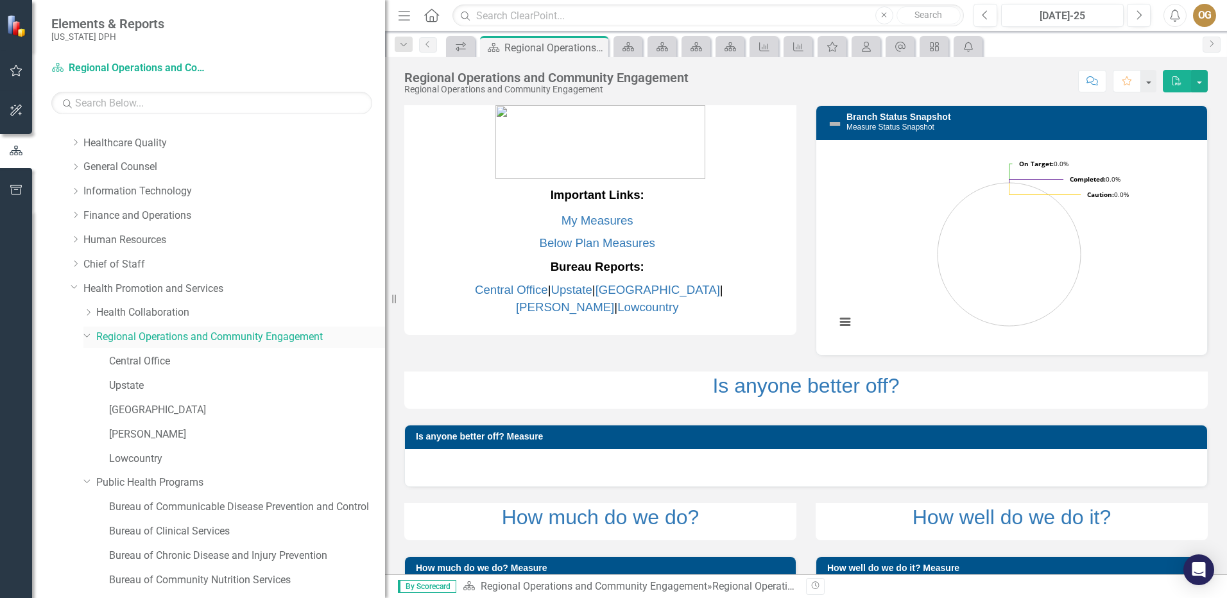
click at [153, 338] on link "Regional Operations and Community Engagement" at bounding box center [240, 337] width 289 height 15
click at [1152, 87] on button "button" at bounding box center [1148, 81] width 17 height 22
click at [1100, 128] on link "Home Set As Home" at bounding box center [1105, 129] width 101 height 24
click at [1125, 77] on icon "Home" at bounding box center [1127, 80] width 12 height 9
click at [1147, 83] on button "button" at bounding box center [1148, 81] width 17 height 22
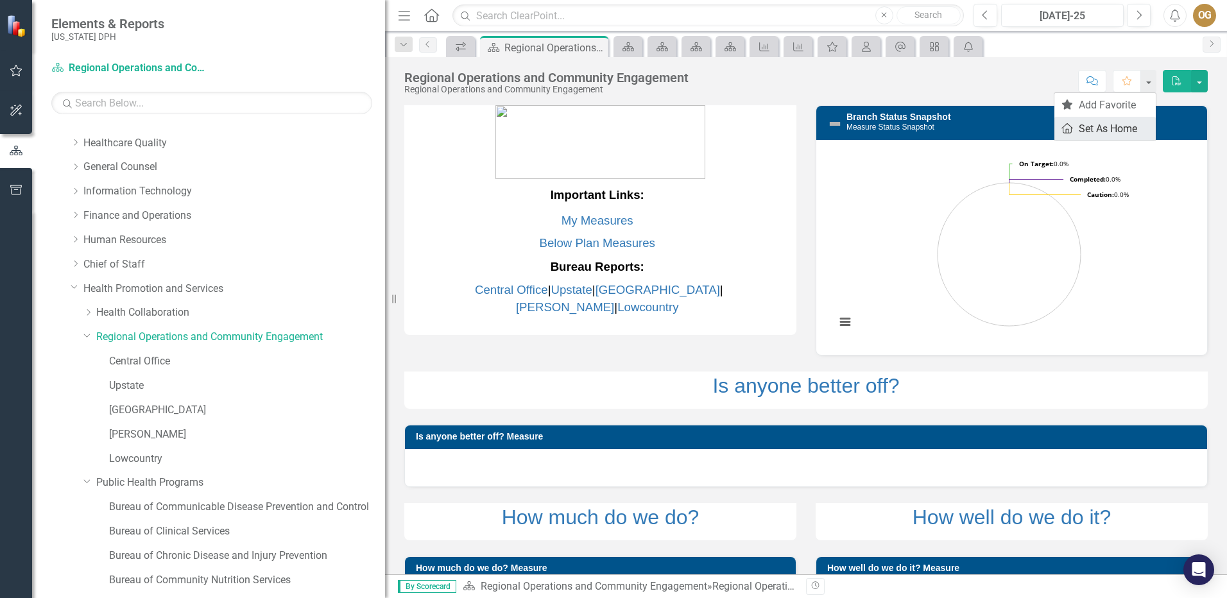
click at [1098, 130] on link "Home Set As Home" at bounding box center [1105, 129] width 101 height 24
click at [429, 12] on icon at bounding box center [431, 14] width 15 height 13
click at [112, 286] on link "Health Promotion and Services" at bounding box center [234, 289] width 302 height 15
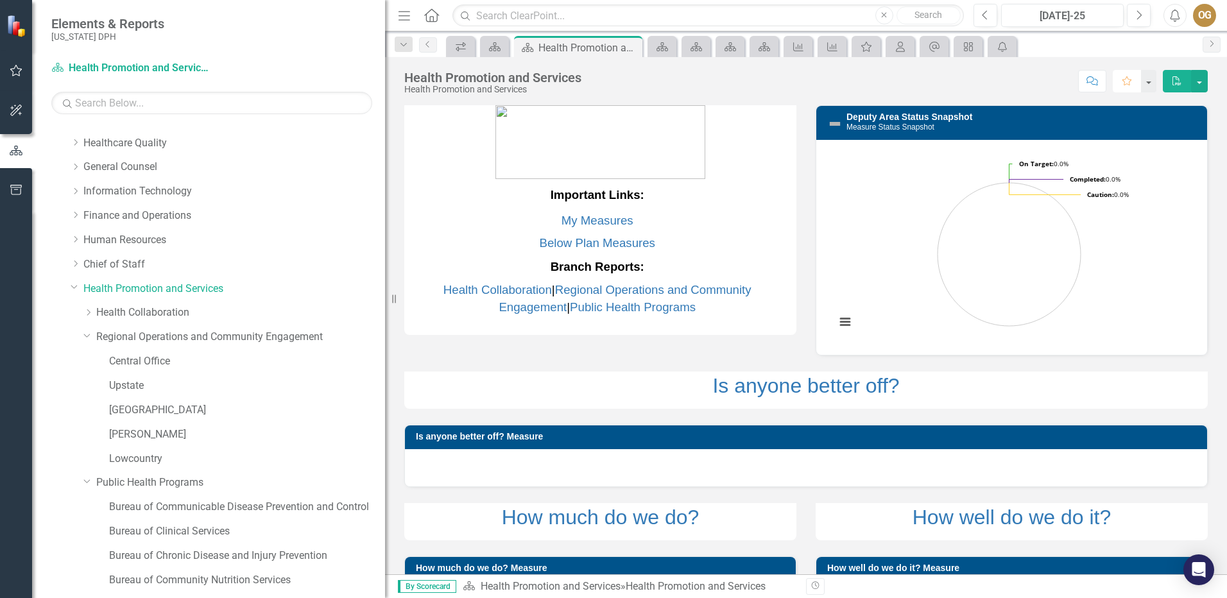
click at [1129, 85] on icon "Favorite" at bounding box center [1127, 80] width 12 height 9
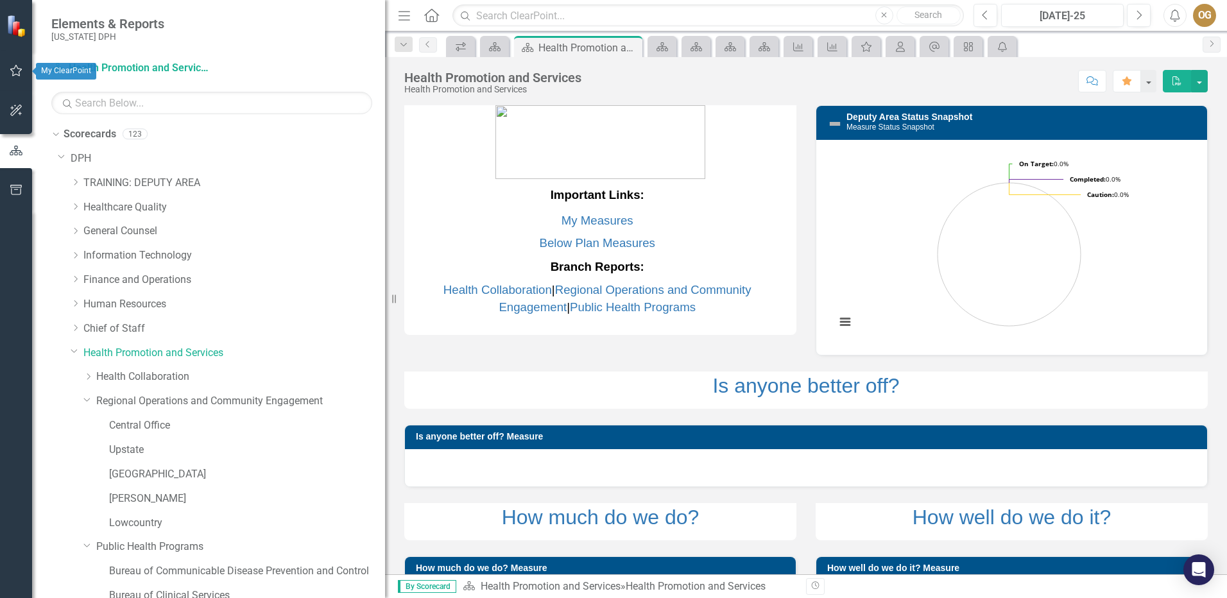
click at [15, 70] on icon "button" at bounding box center [16, 70] width 13 height 10
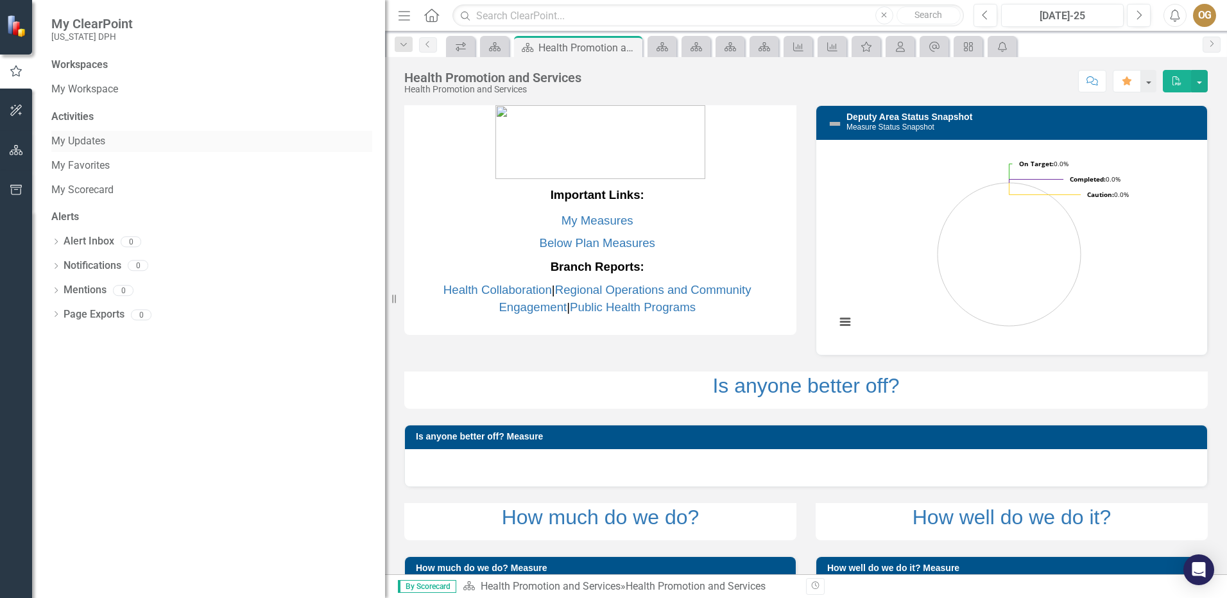
click at [56, 138] on link "My Updates" at bounding box center [211, 141] width 321 height 15
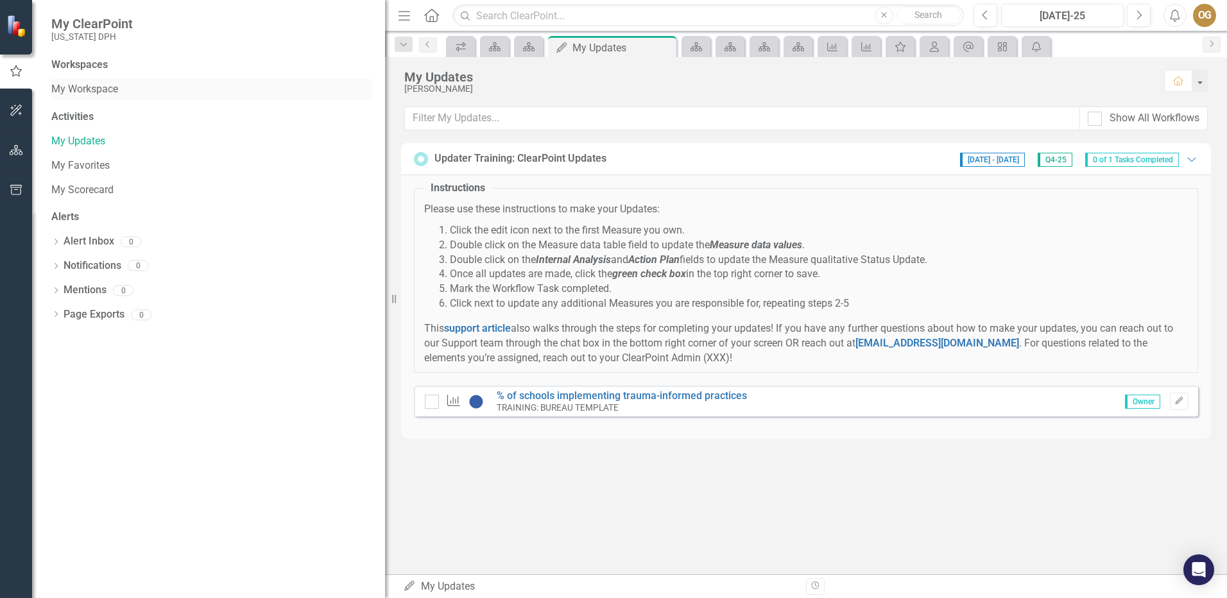
click at [89, 91] on link "My Workspace" at bounding box center [211, 89] width 321 height 15
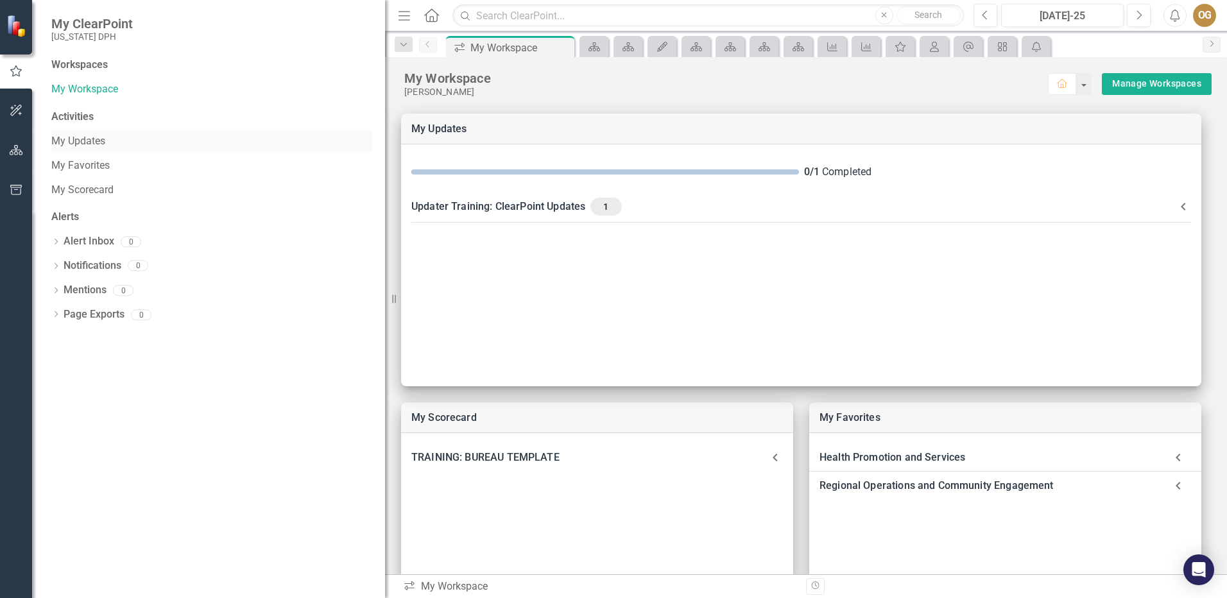
click at [78, 140] on link "My Updates" at bounding box center [211, 141] width 321 height 15
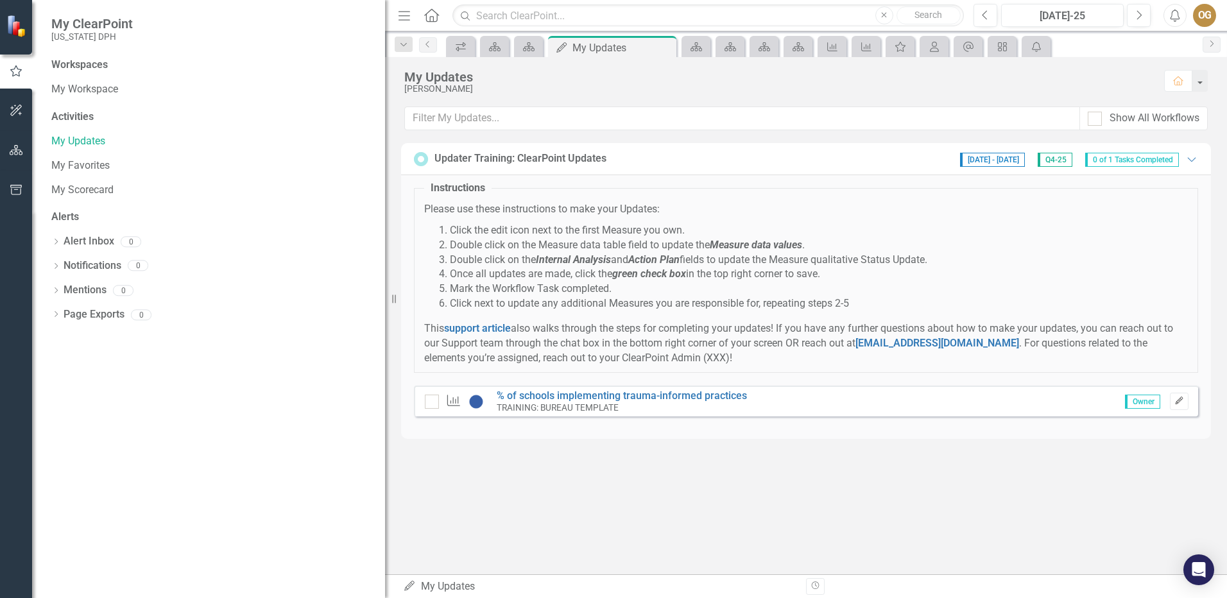
click at [1177, 401] on icon "button" at bounding box center [1179, 401] width 8 height 8
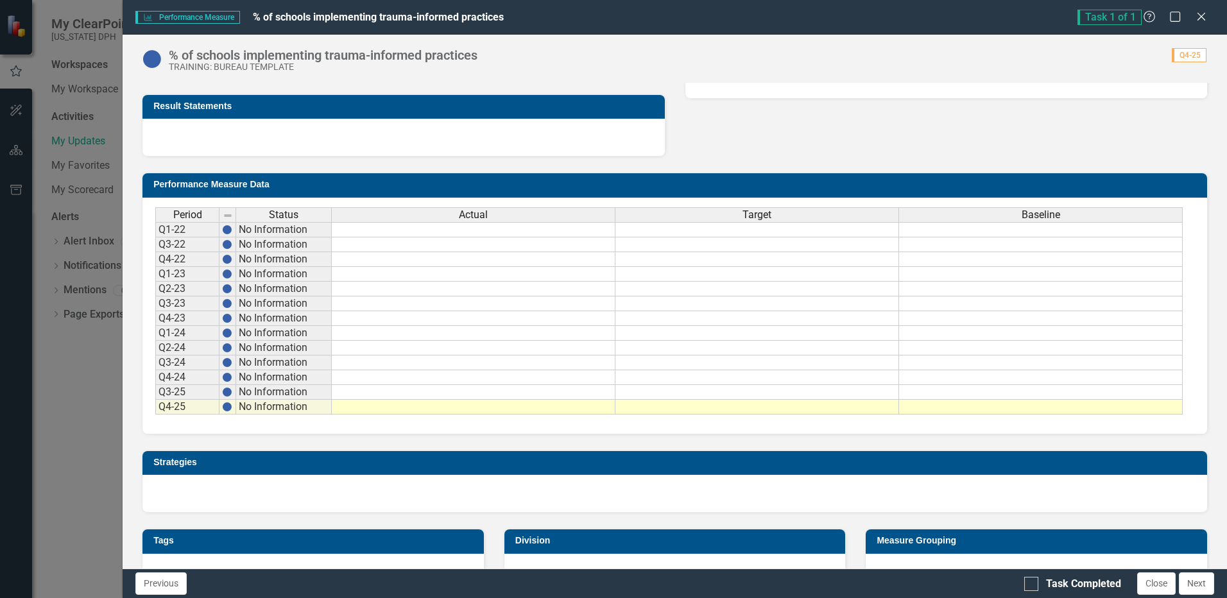
scroll to position [420, 0]
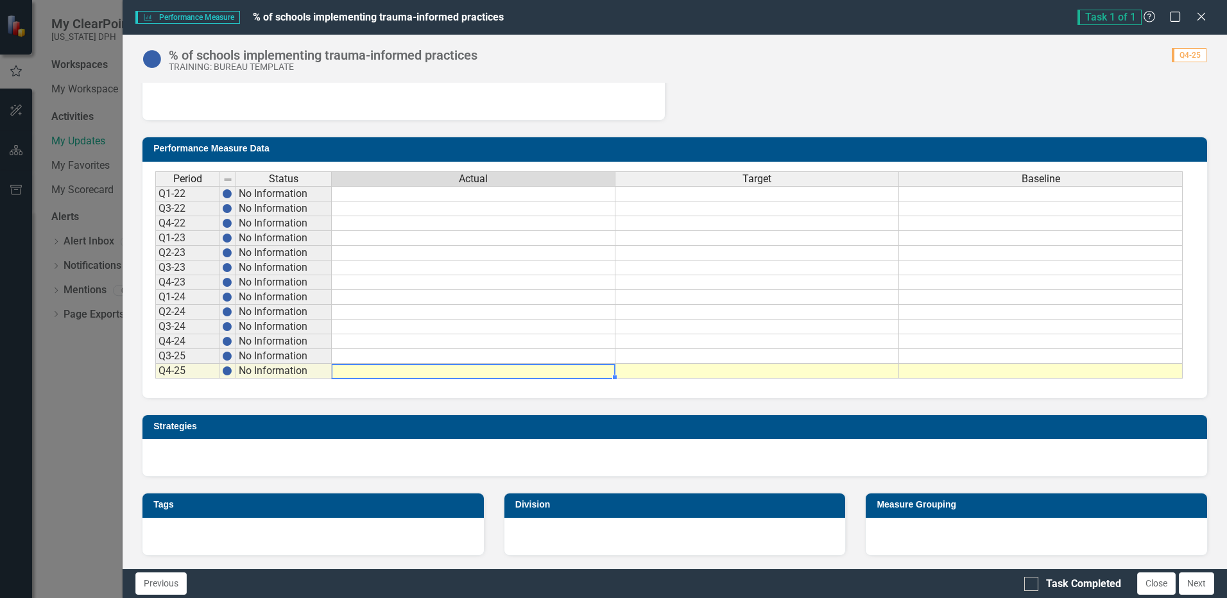
click at [508, 368] on td at bounding box center [474, 371] width 284 height 15
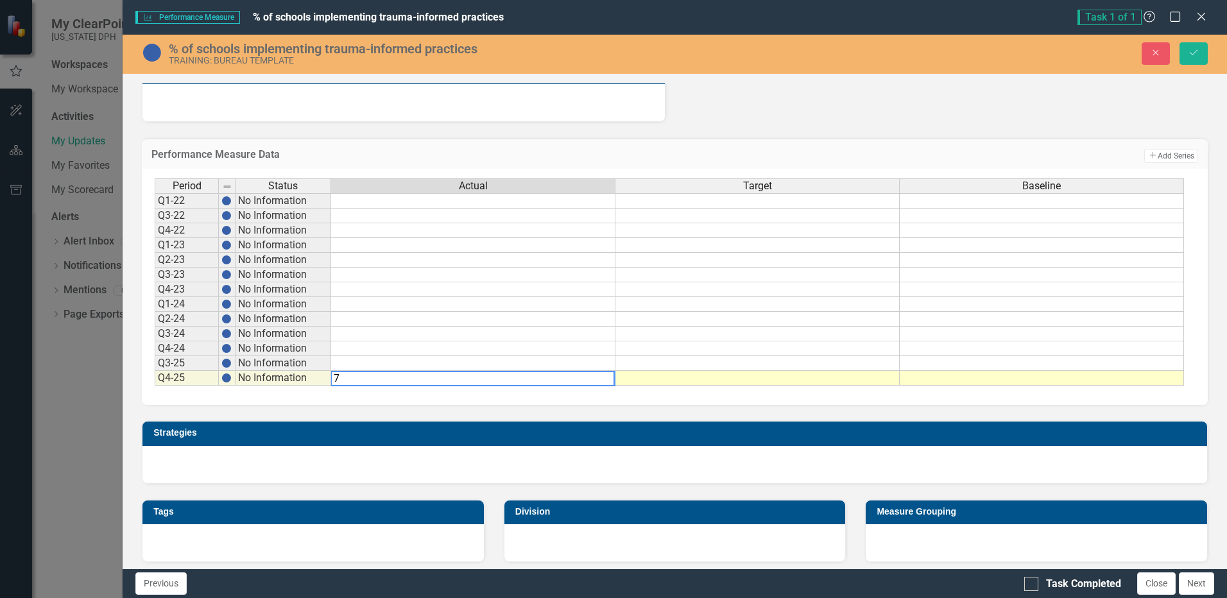
type textarea "70"
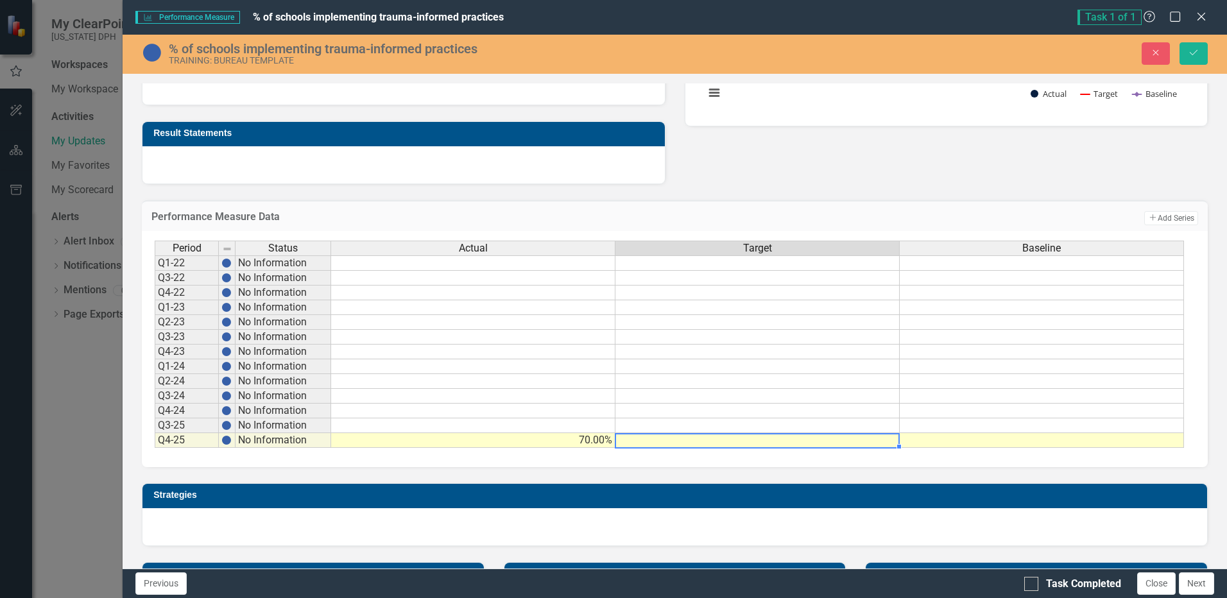
scroll to position [385, 0]
